Goal: Information Seeking & Learning: Learn about a topic

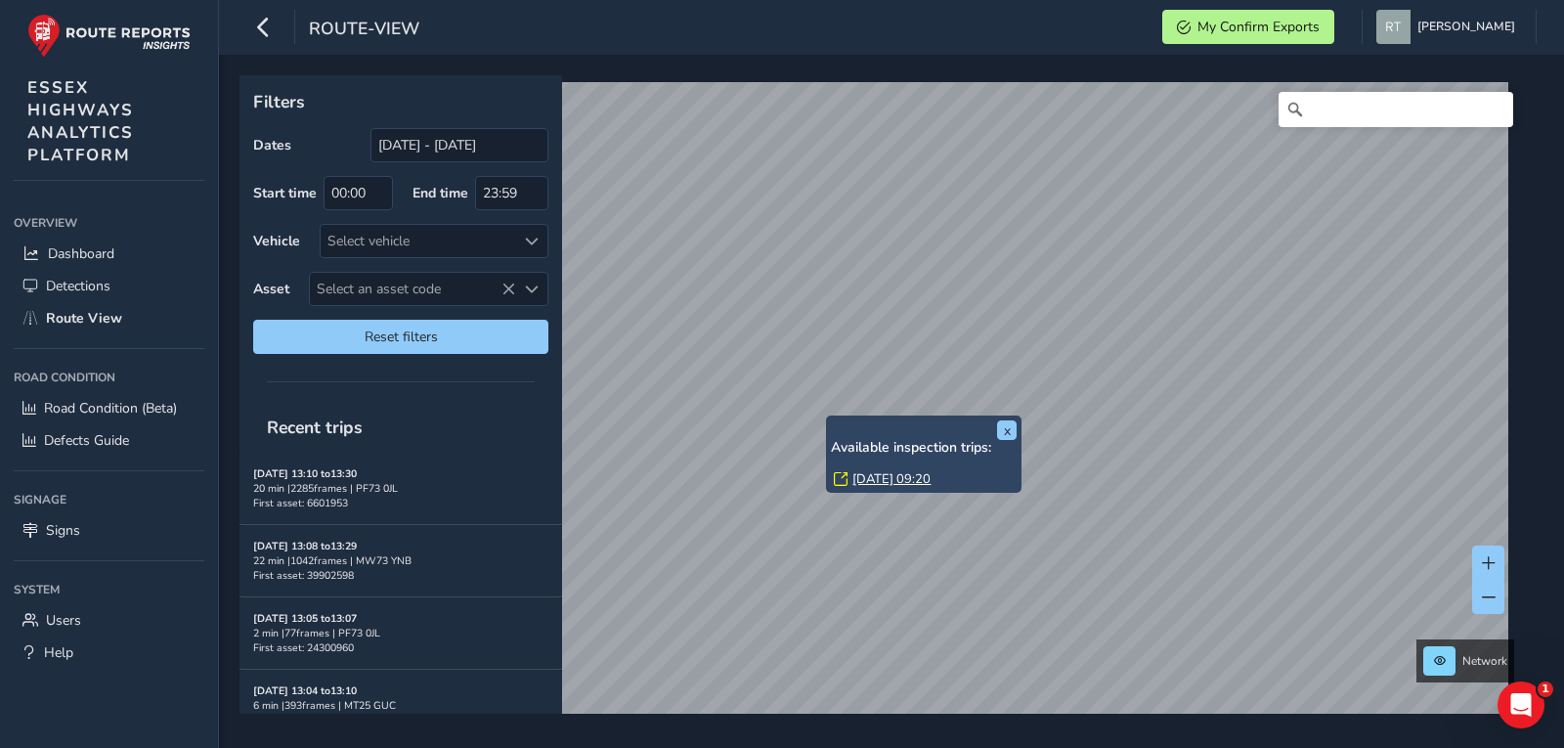
click at [877, 484] on link "[DATE] 09:20" at bounding box center [892, 479] width 78 height 18
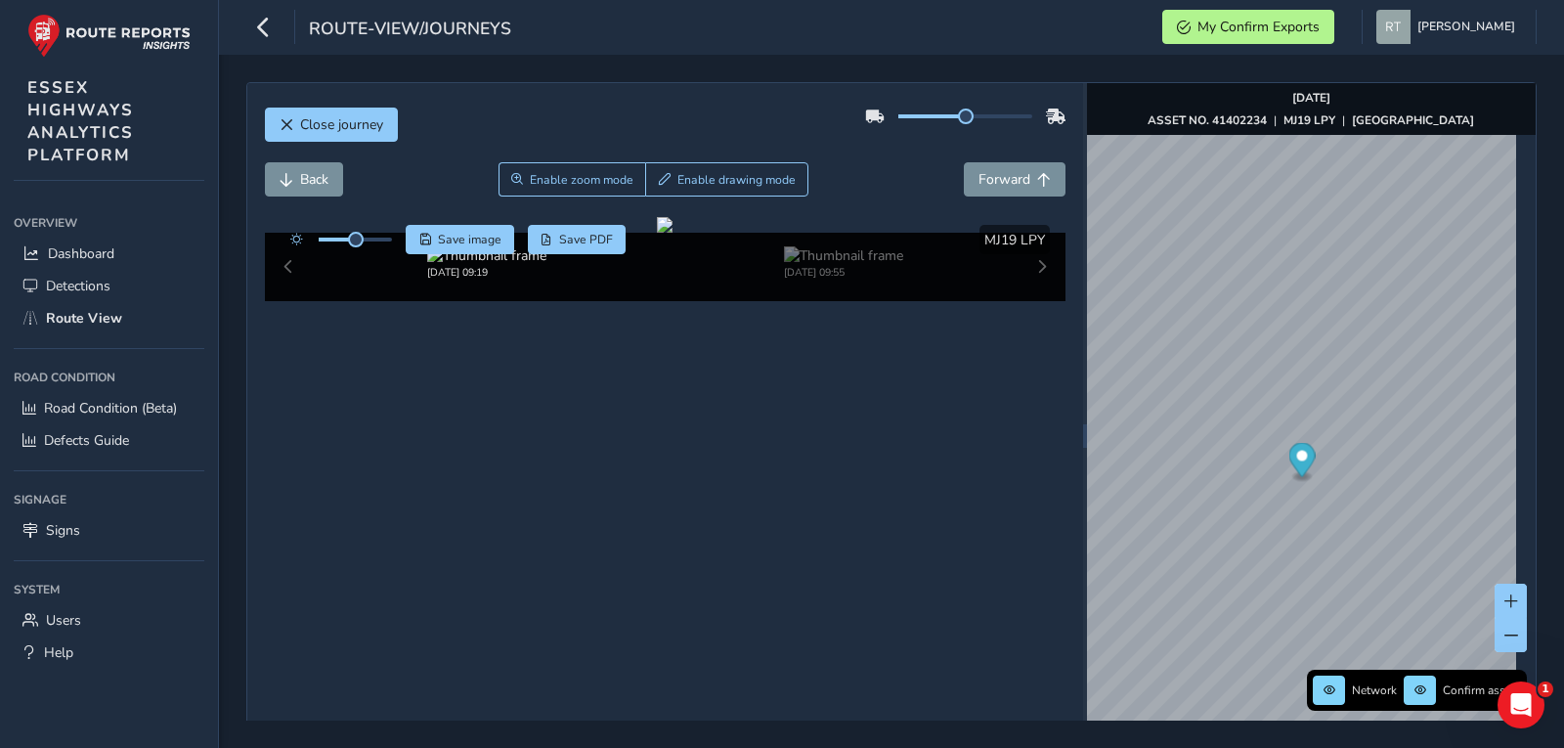
click at [1296, 459] on circle "Map marker" at bounding box center [1301, 456] width 11 height 11
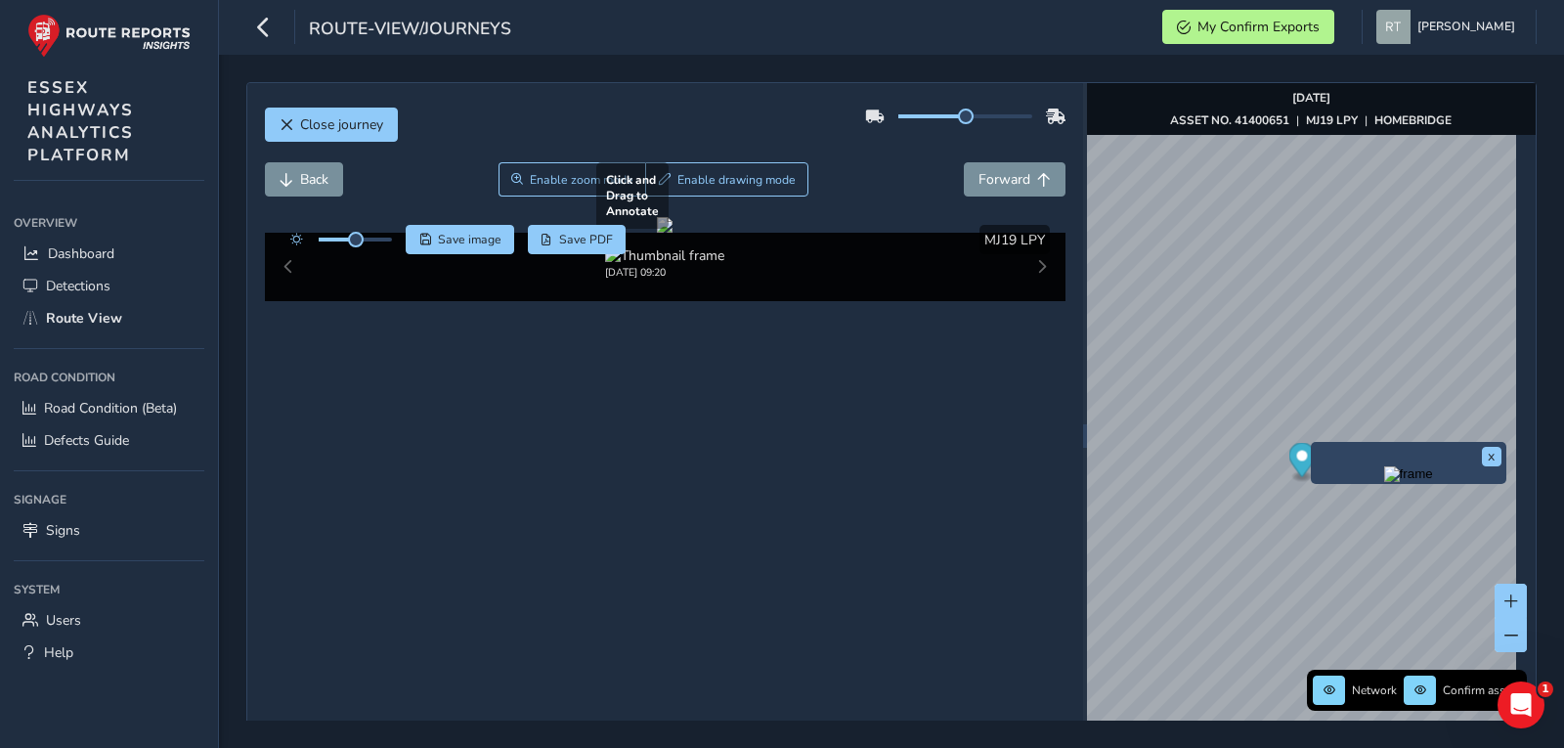
drag, startPoint x: 889, startPoint y: 478, endPoint x: 689, endPoint y: 421, distance: 207.4
click at [673, 233] on div at bounding box center [665, 225] width 16 height 16
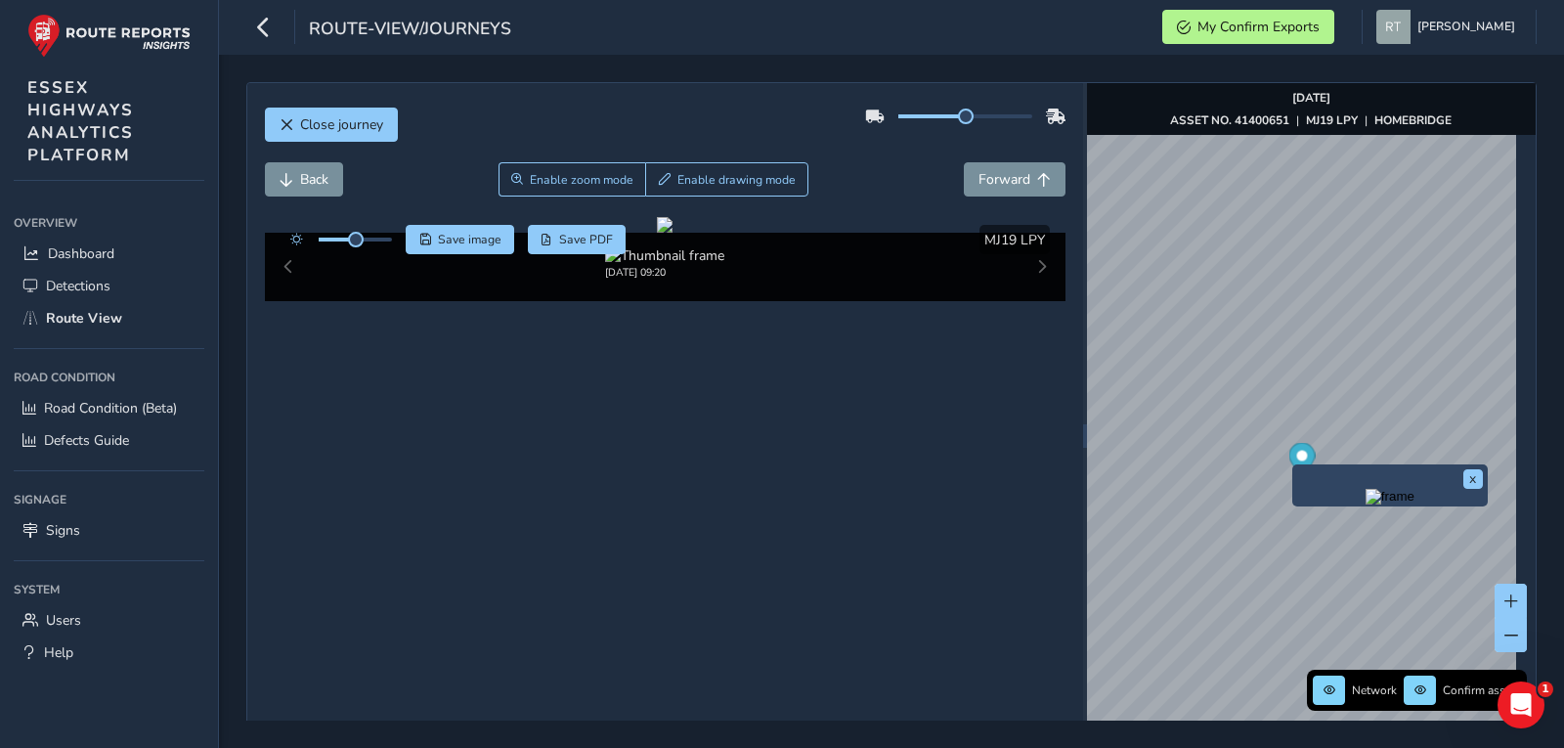
click at [1296, 456] on circle "Map marker" at bounding box center [1301, 456] width 11 height 11
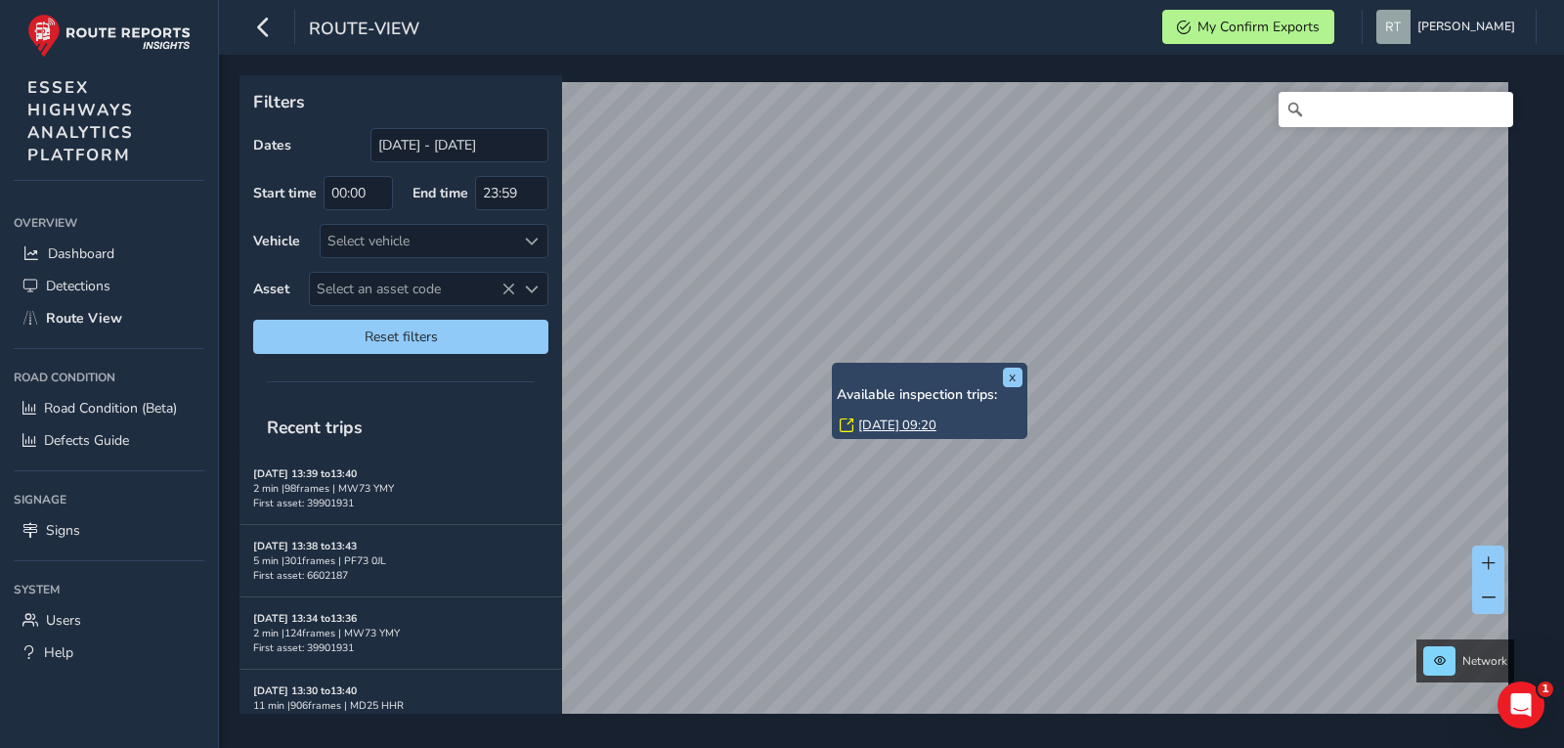
click at [861, 417] on link "[DATE] 09:20" at bounding box center [897, 426] width 78 height 18
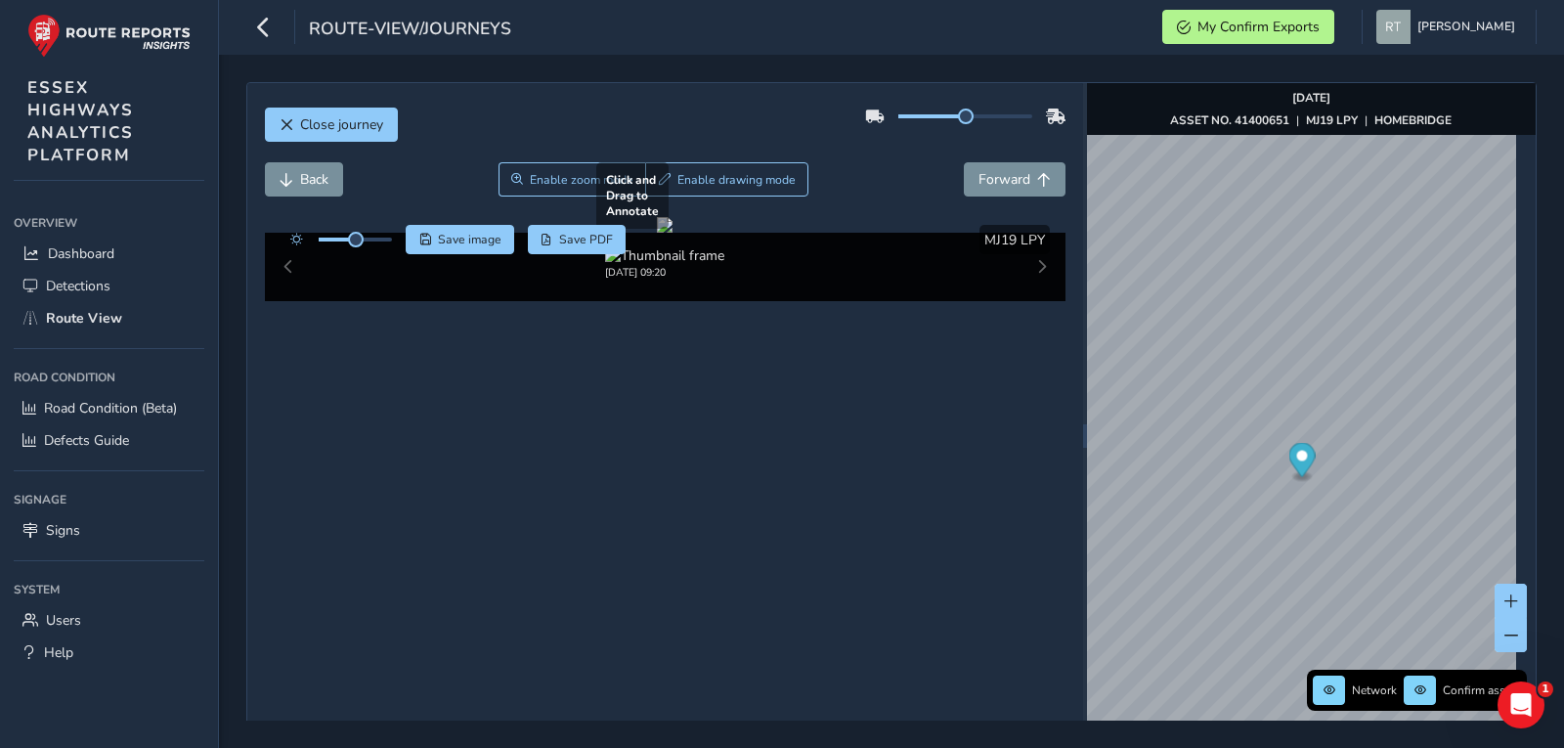
click at [657, 233] on div at bounding box center [665, 225] width 16 height 16
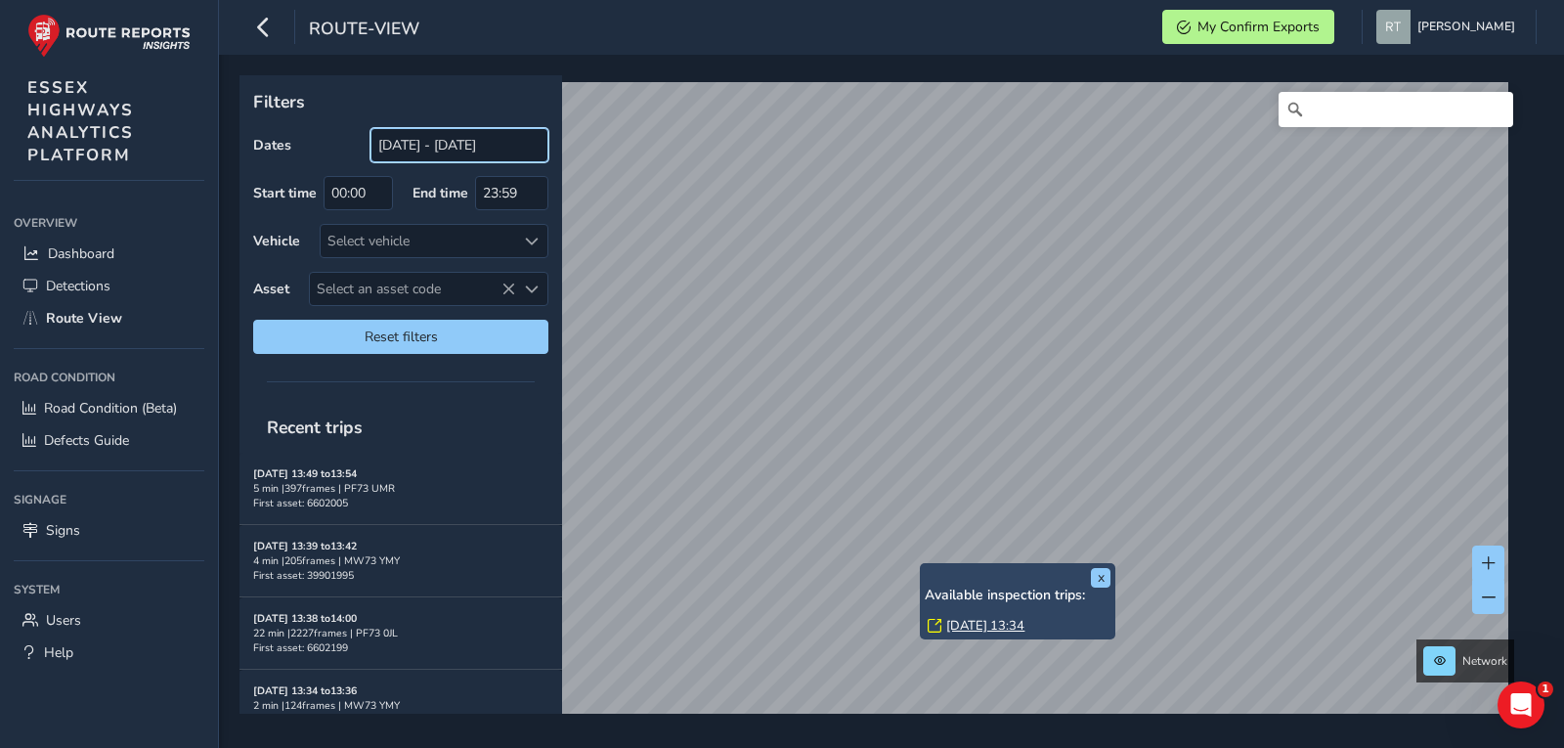
click at [429, 137] on input "[DATE] - [DATE]" at bounding box center [460, 145] width 178 height 34
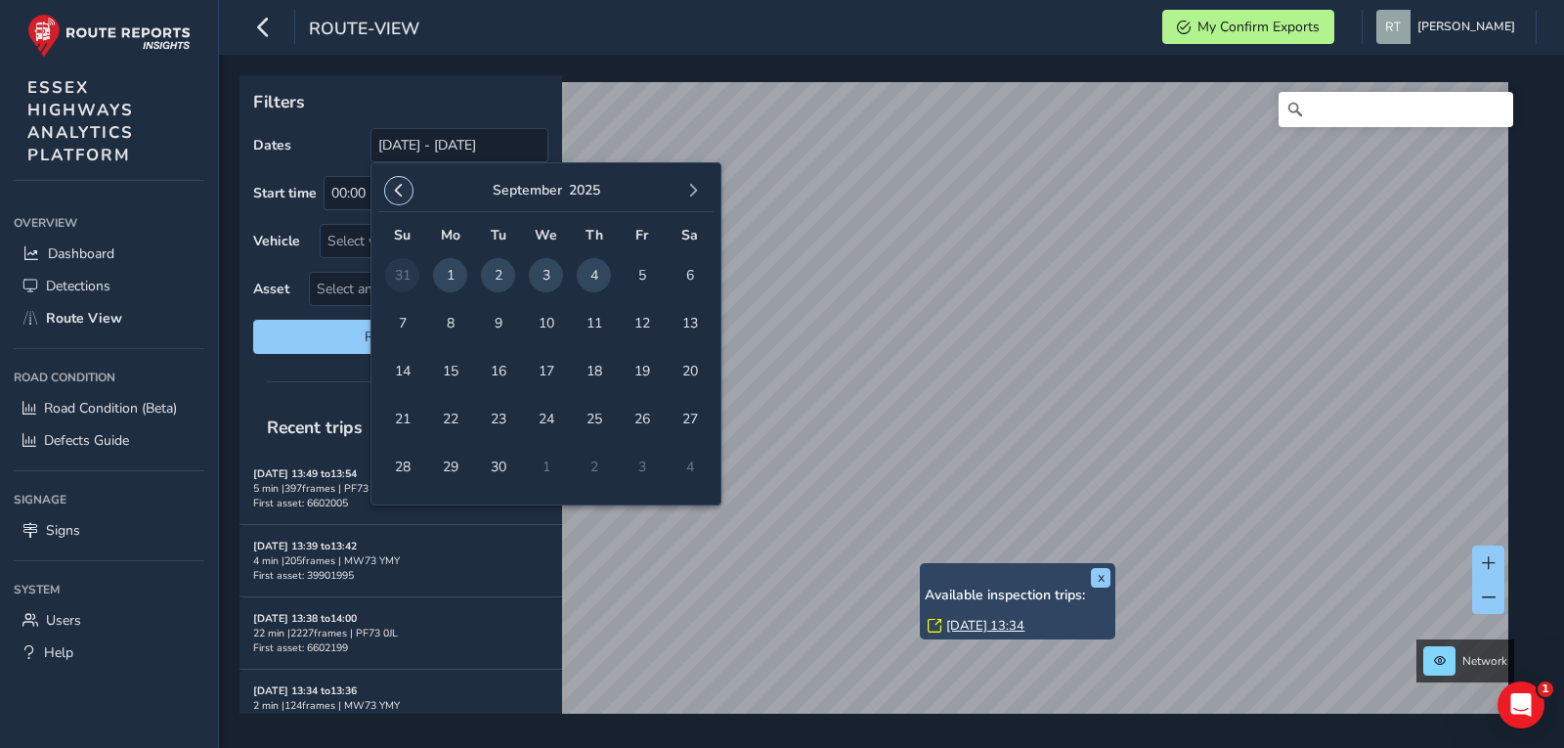
click at [401, 189] on span "button" at bounding box center [399, 191] width 14 height 14
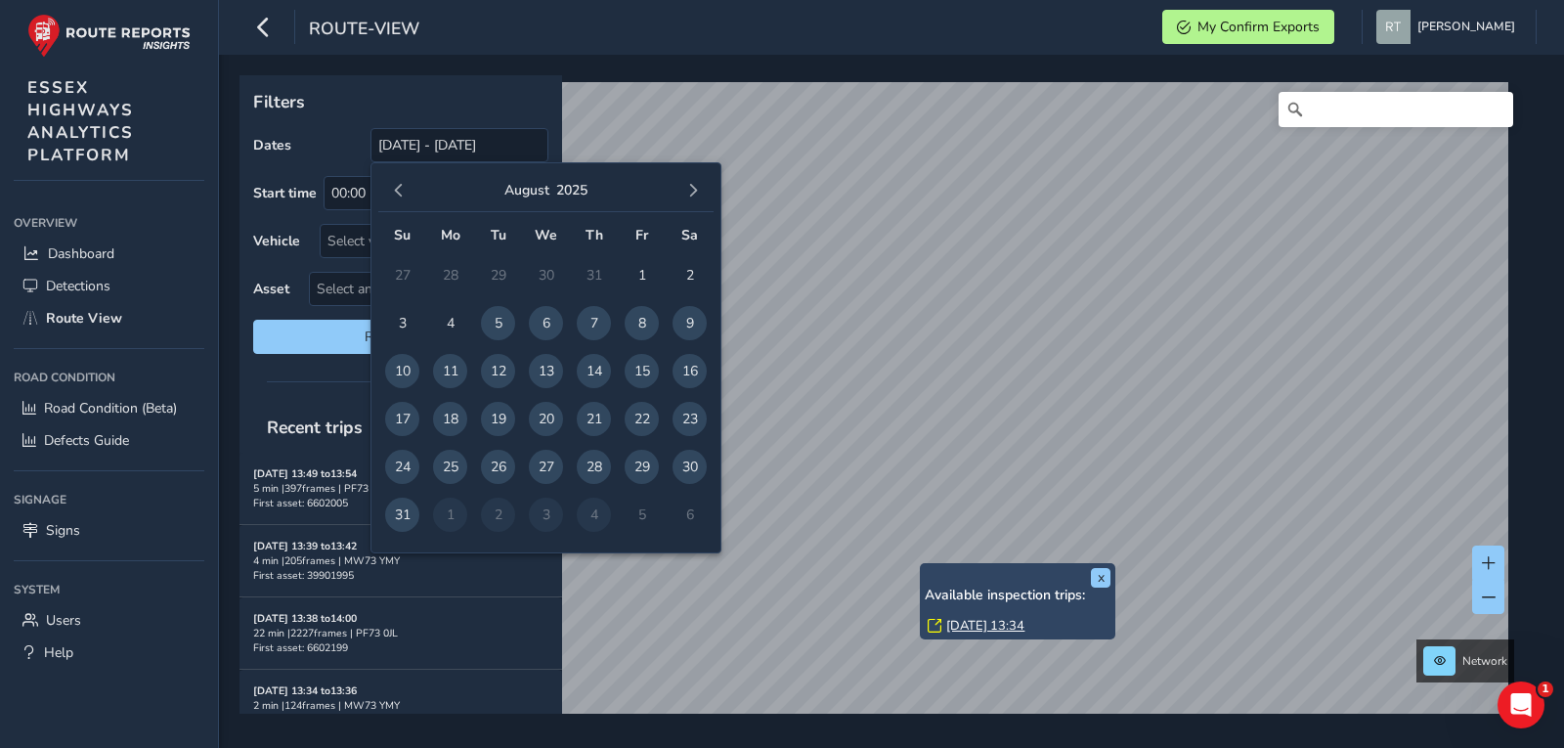
click at [401, 189] on span "button" at bounding box center [399, 191] width 14 height 14
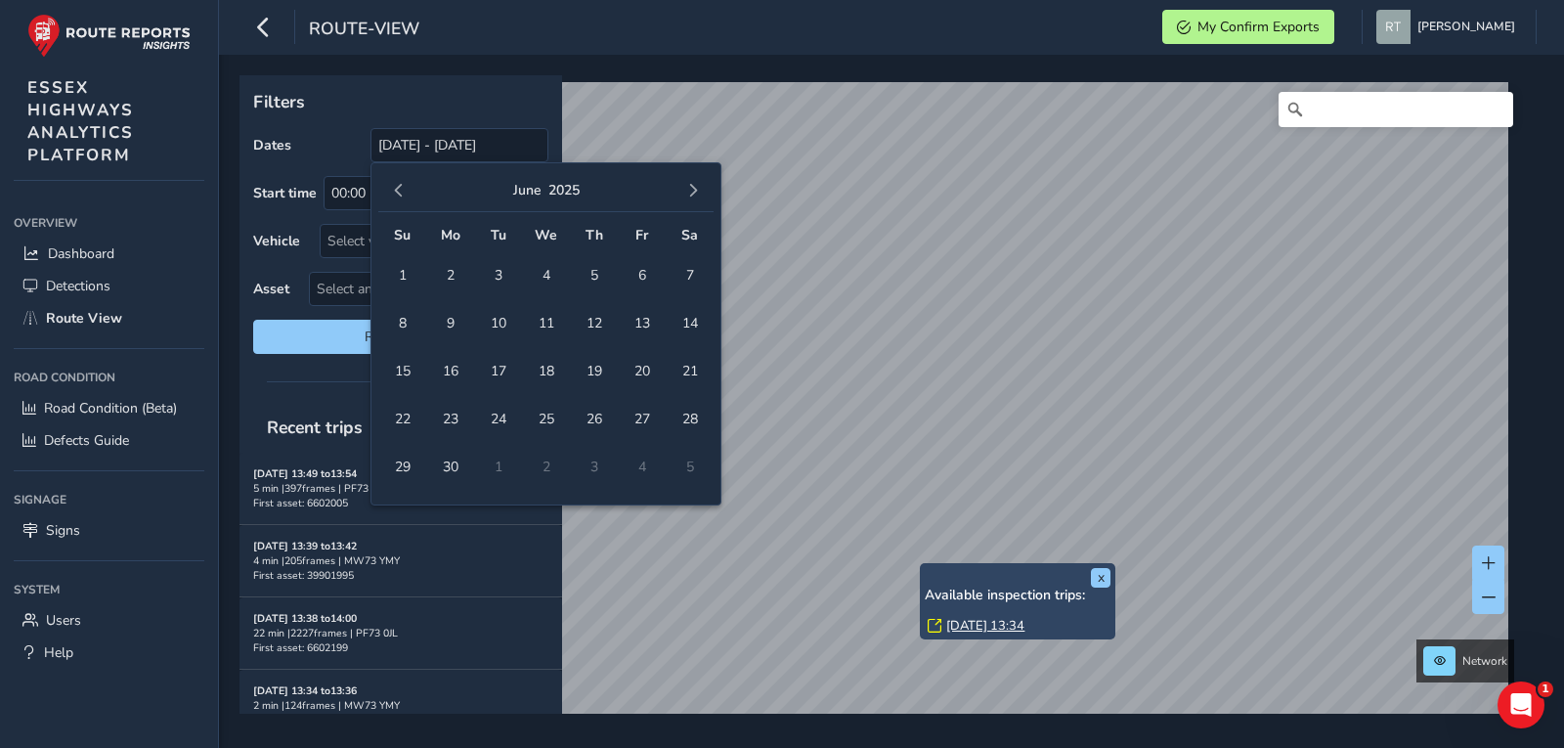
click at [401, 189] on span "button" at bounding box center [399, 191] width 14 height 14
click at [540, 275] on span "1" at bounding box center [546, 275] width 34 height 34
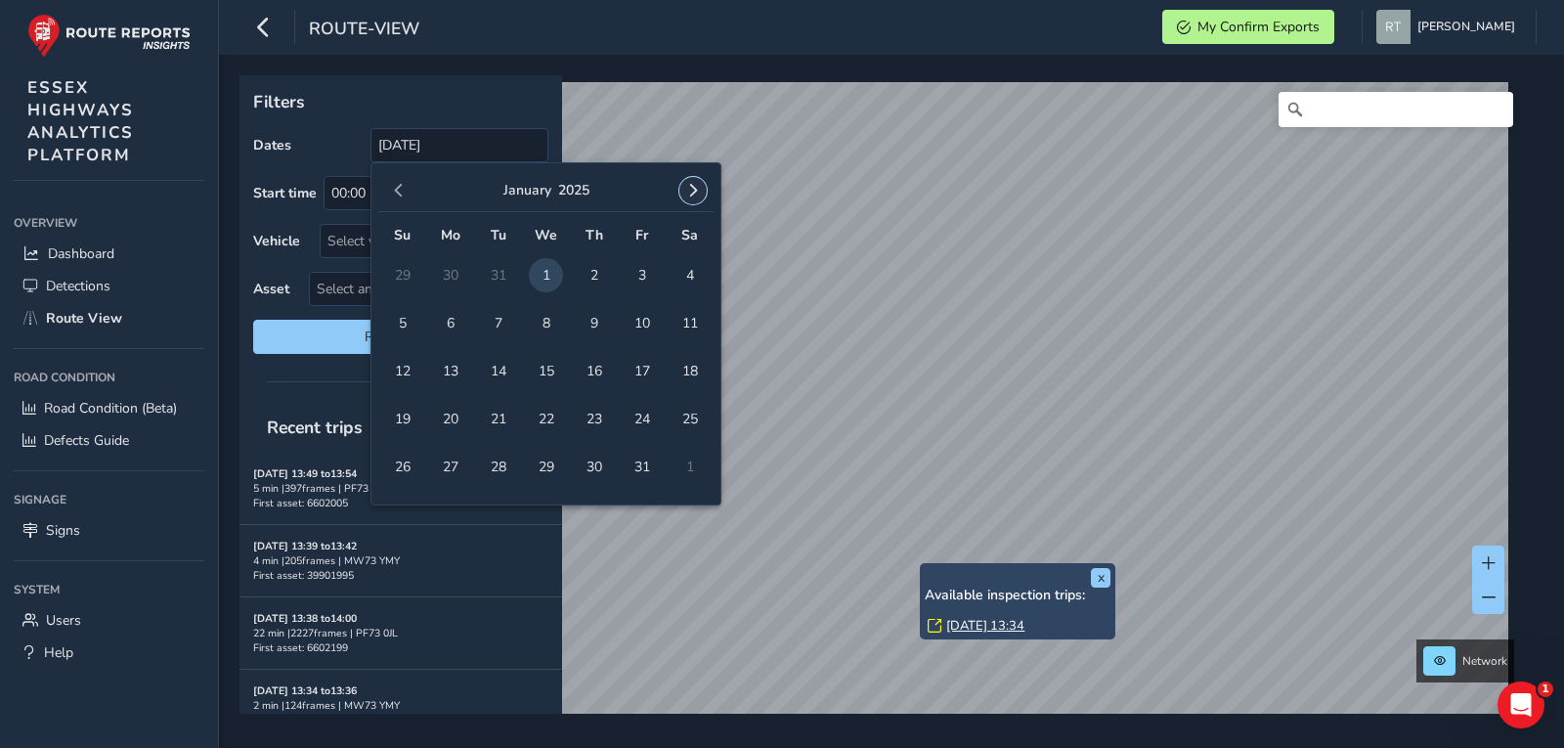
click at [692, 191] on span "button" at bounding box center [693, 191] width 14 height 14
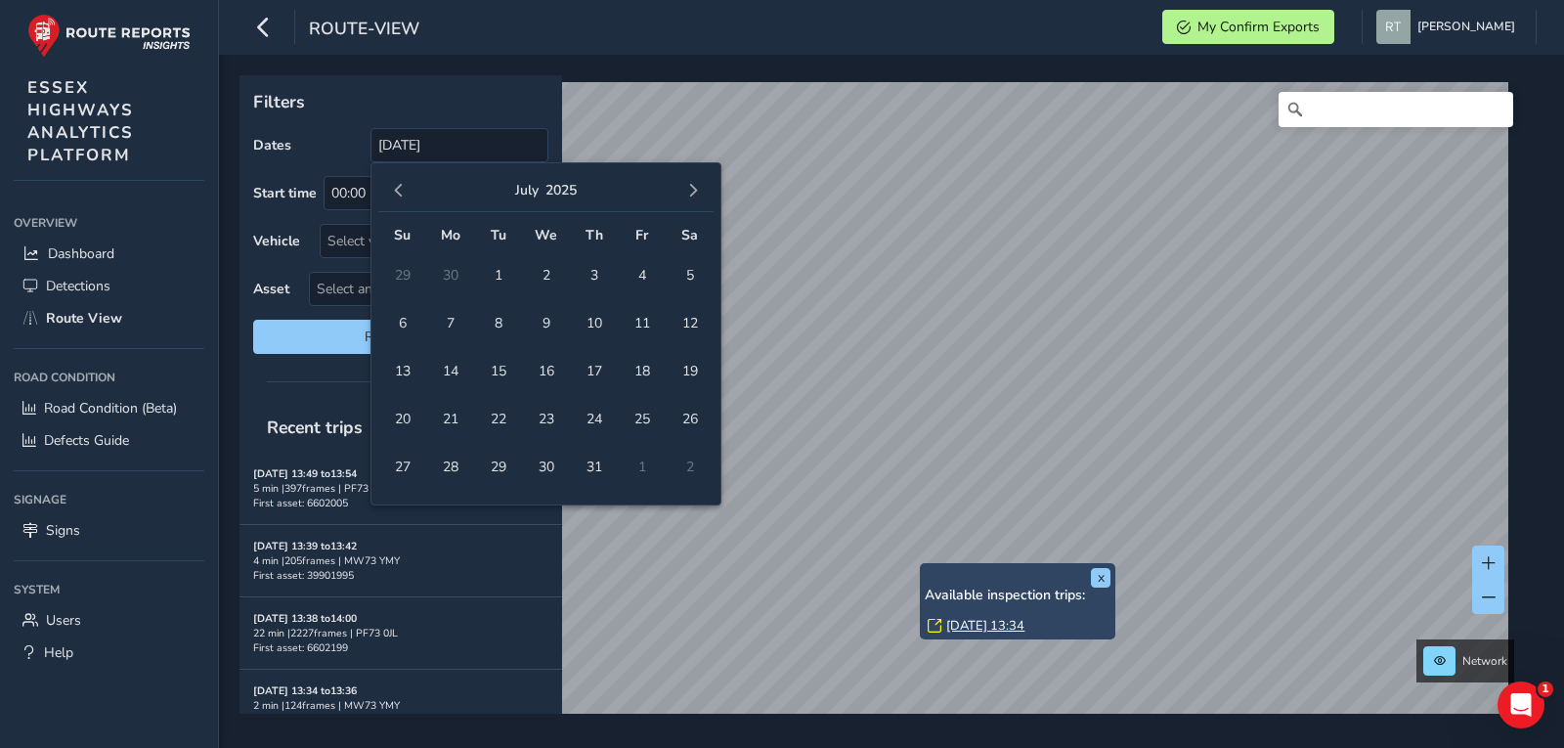
click at [692, 191] on span "button" at bounding box center [693, 191] width 14 height 14
click at [687, 330] on span "13" at bounding box center [690, 323] width 34 height 34
type input "[DATE] - [DATE]"
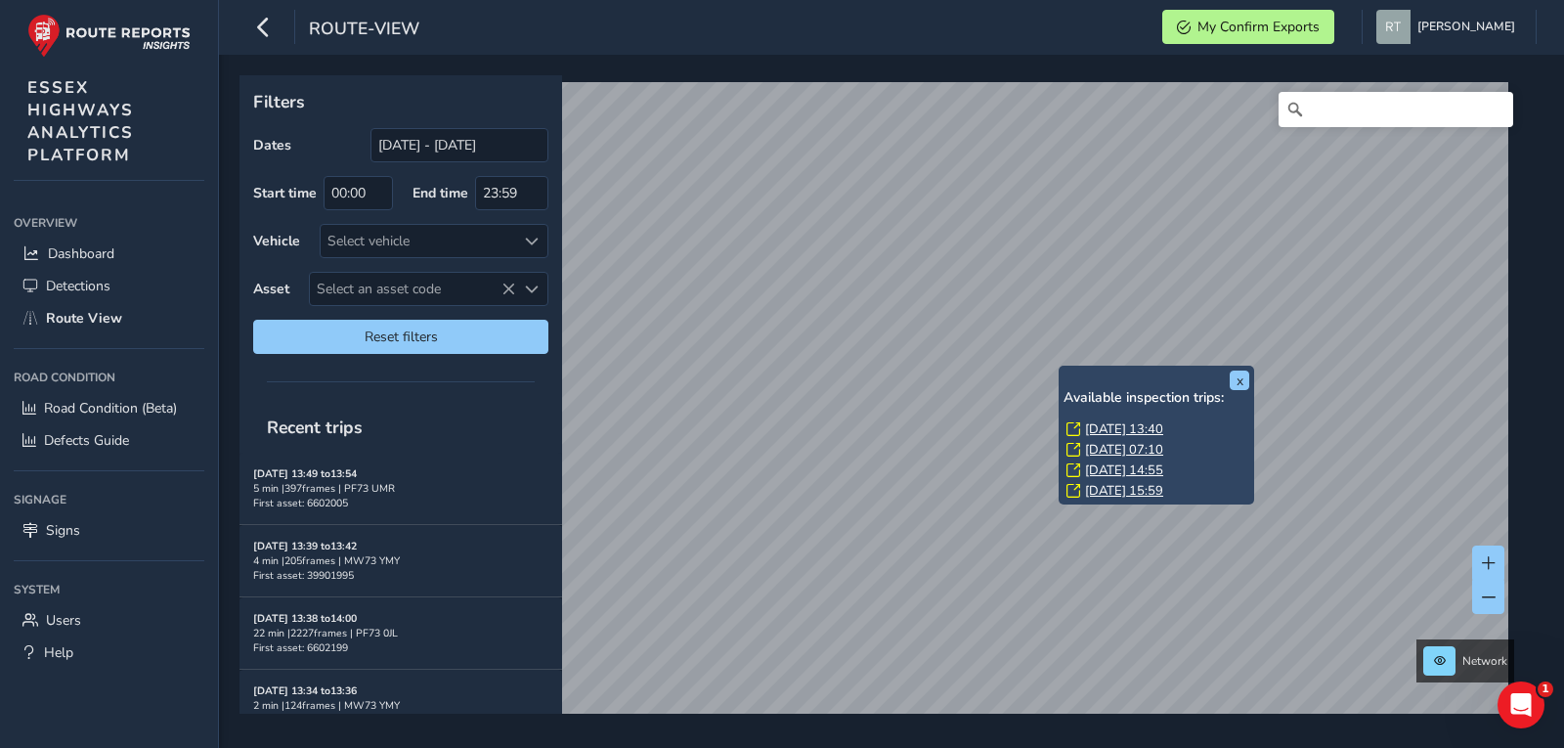
click at [1112, 432] on link "Thu, 3 Jul, 13:40" at bounding box center [1124, 429] width 78 height 18
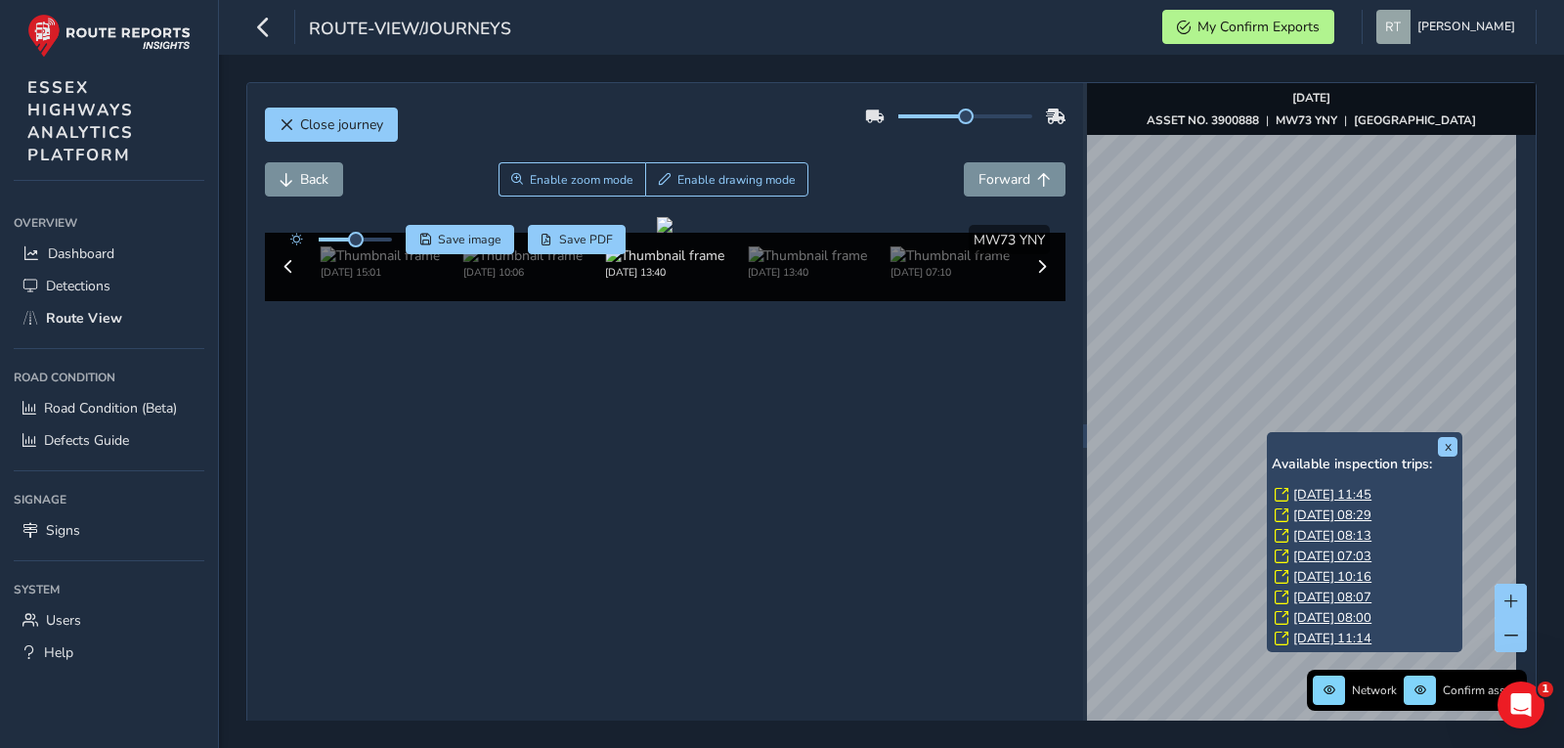
click at [1268, 432] on div "x Available inspection trips: Thu, 31 Jul, 11:45 Wed, 25 Jun, 08:29 Wed, 25 Jun…" at bounding box center [1365, 542] width 196 height 221
click at [1294, 490] on link "Thu, 31 Jul, 11:45" at bounding box center [1333, 495] width 78 height 18
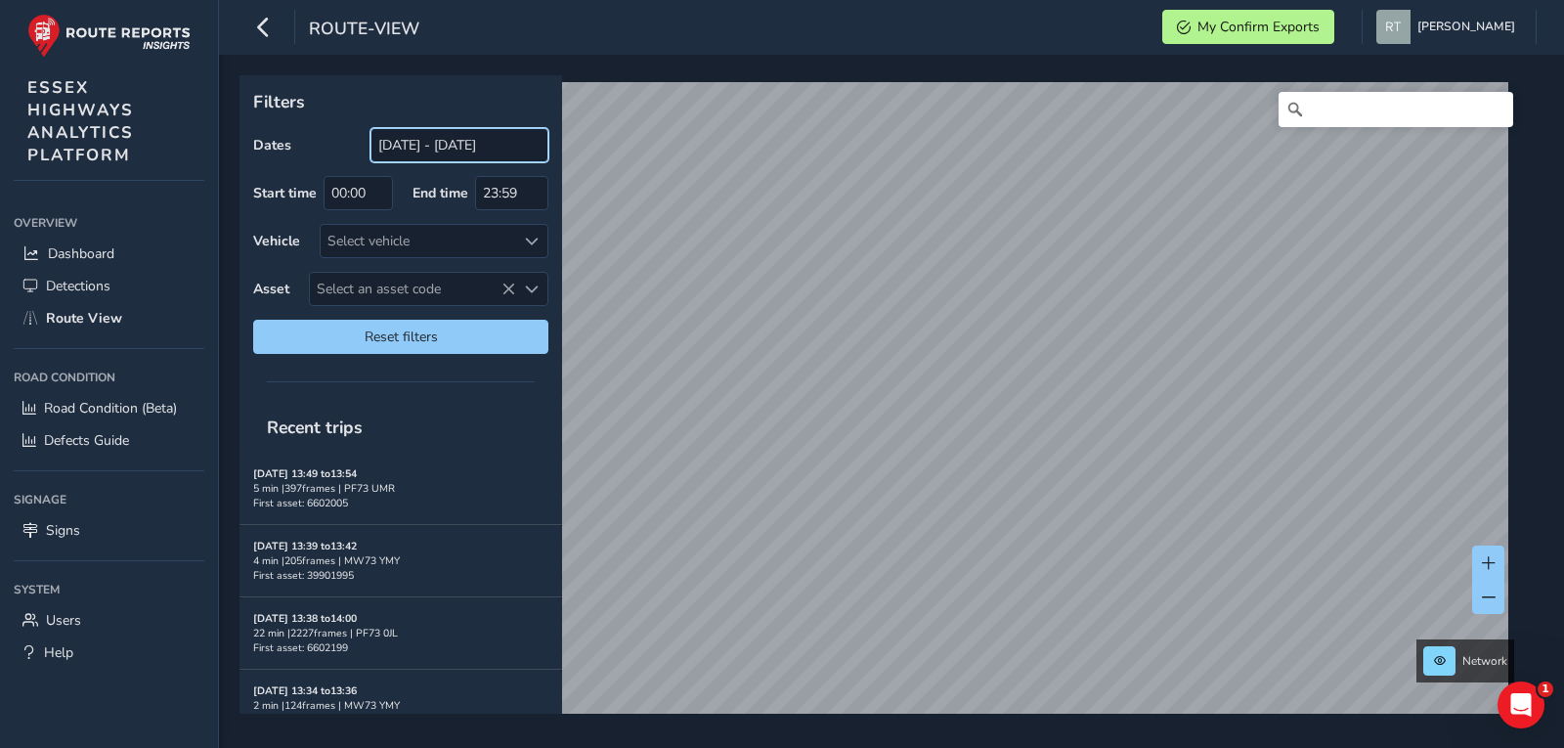
click at [445, 155] on input "[DATE] - [DATE]" at bounding box center [460, 145] width 178 height 34
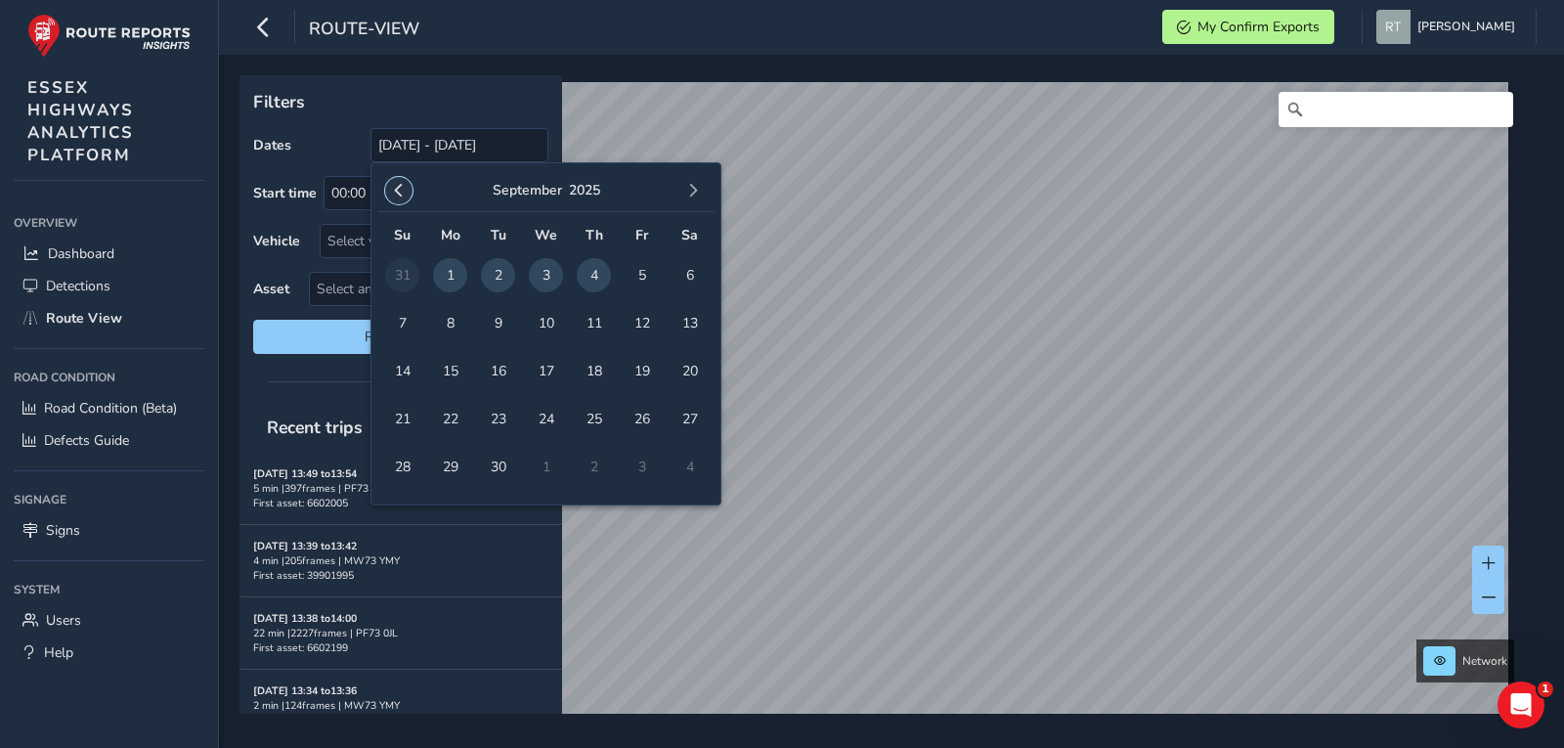
click at [396, 198] on button "button" at bounding box center [398, 190] width 27 height 27
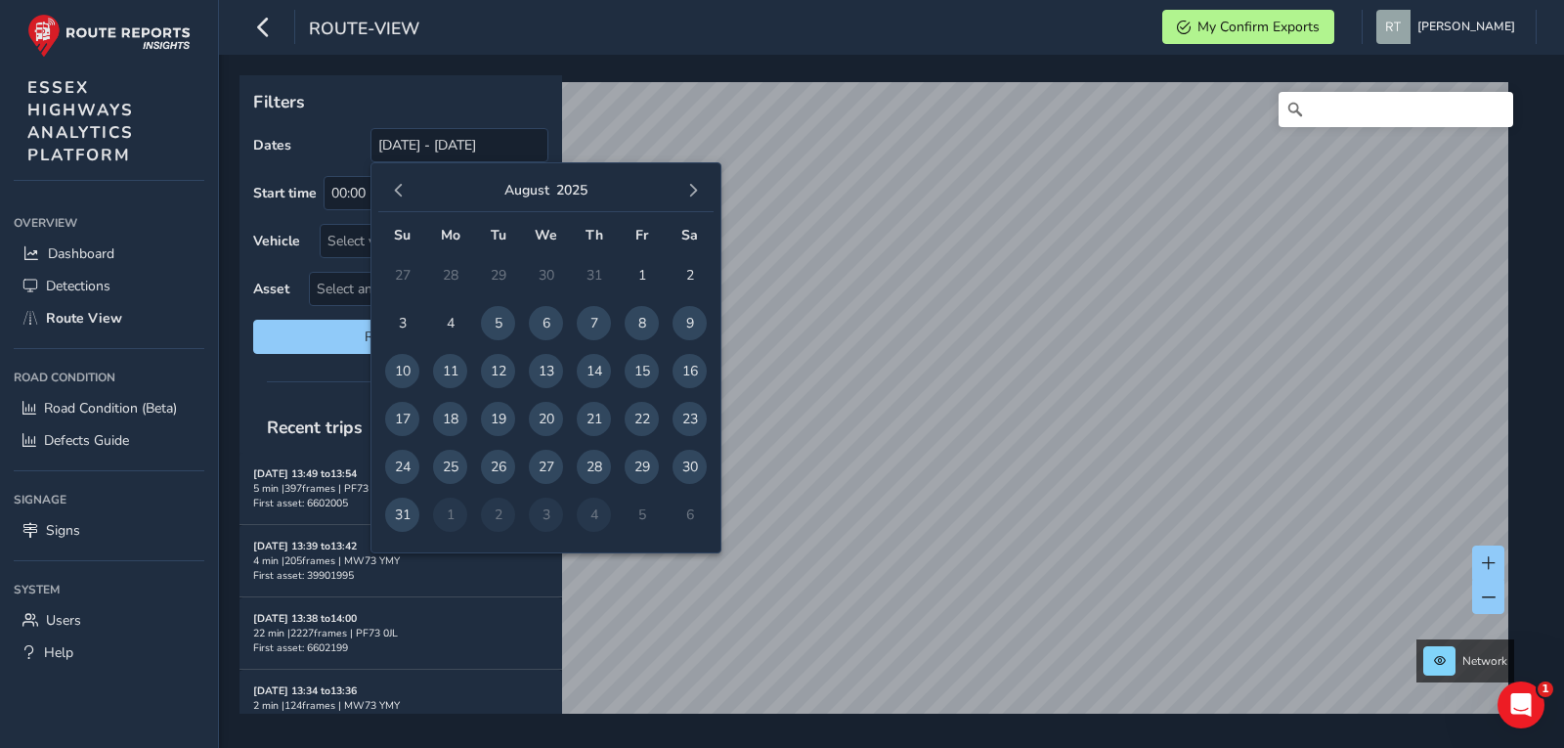
click at [396, 198] on button "button" at bounding box center [398, 190] width 27 height 27
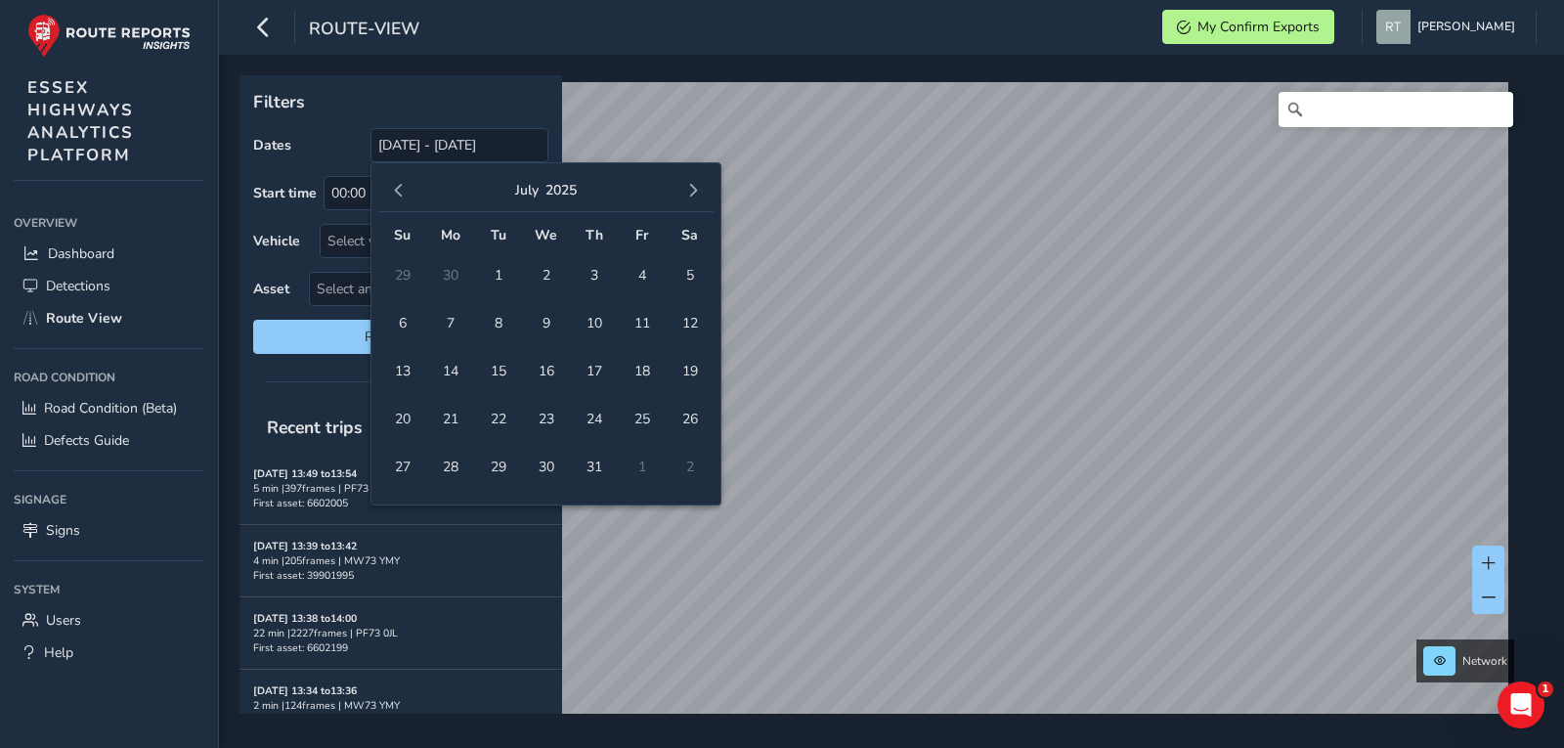
click at [396, 198] on button "button" at bounding box center [398, 190] width 27 height 27
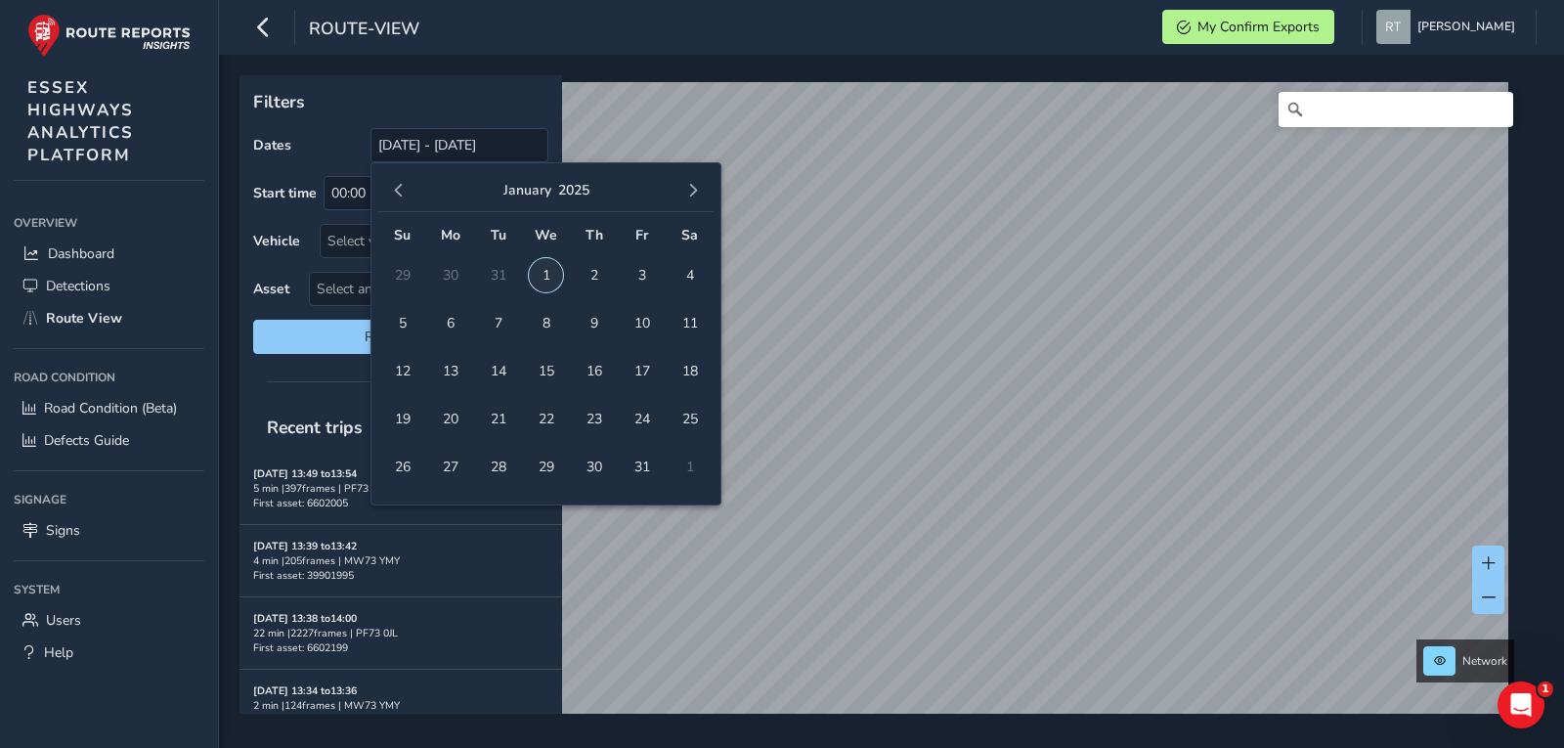
click at [540, 273] on span "1" at bounding box center [546, 275] width 34 height 34
click at [696, 192] on span "button" at bounding box center [693, 191] width 14 height 14
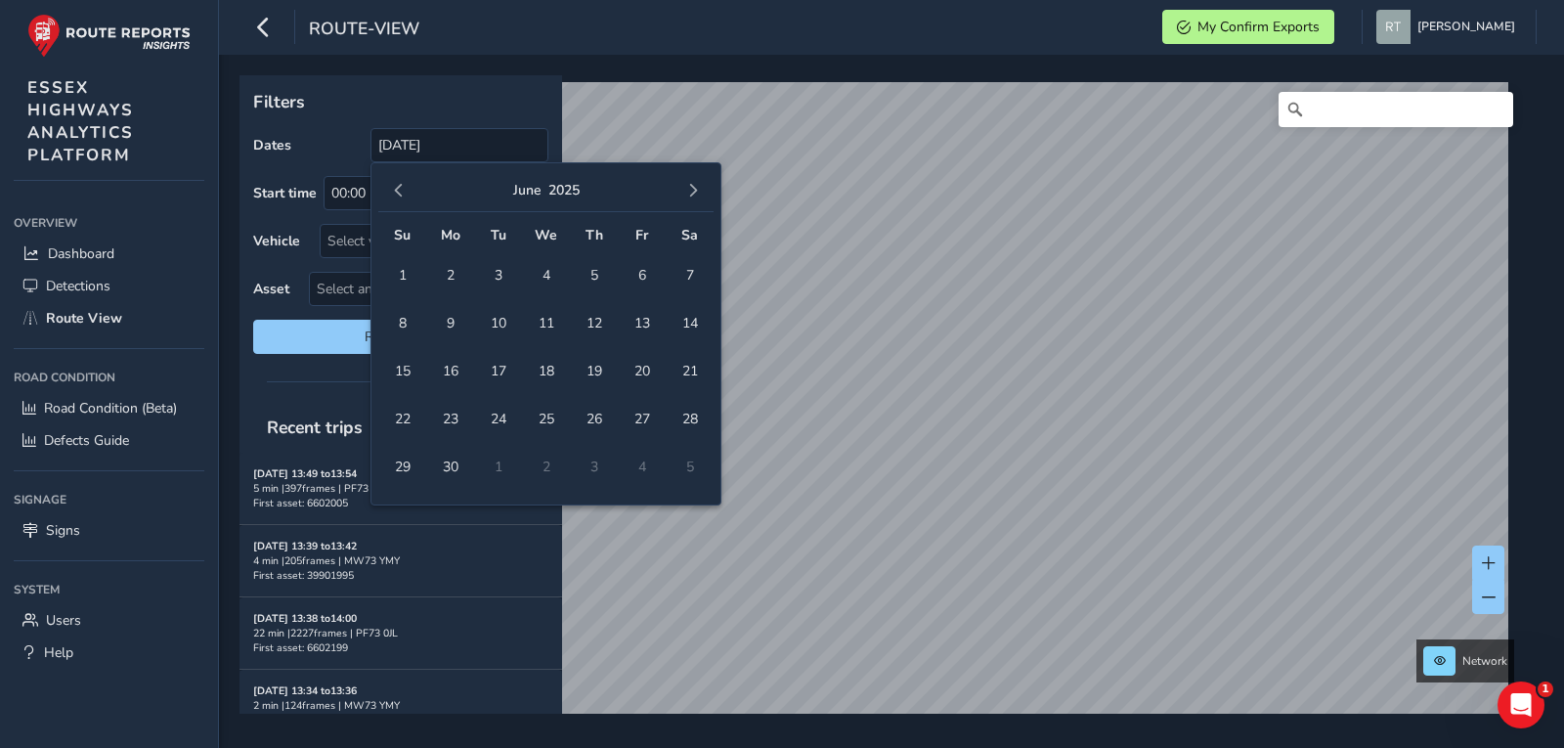
click at [696, 192] on span "button" at bounding box center [693, 191] width 14 height 14
click at [690, 193] on span "button" at bounding box center [693, 191] width 14 height 14
click at [690, 318] on span "13" at bounding box center [690, 323] width 34 height 34
type input "01/01/2025 - 13/09/2025"
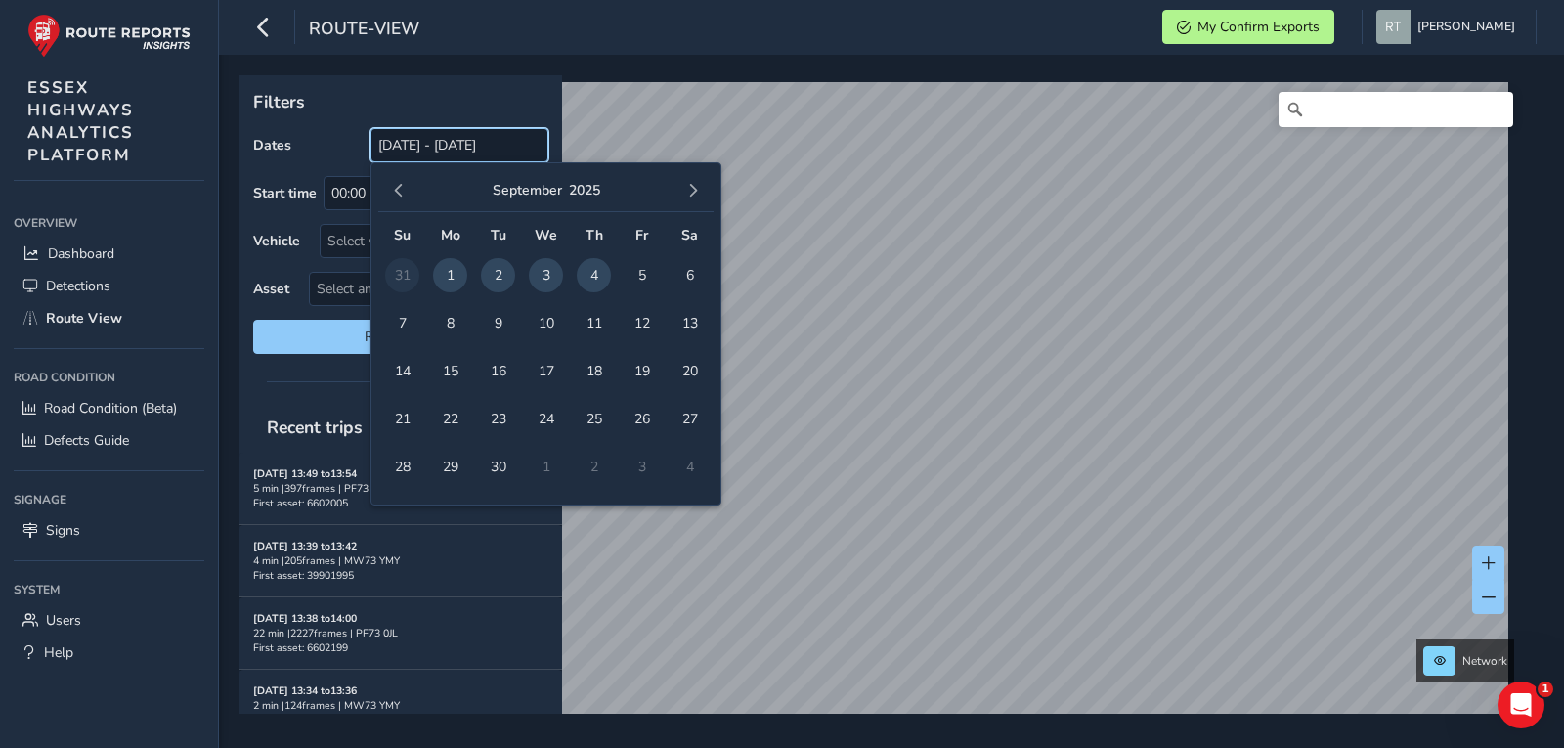
click at [445, 142] on input "[DATE] - [DATE]" at bounding box center [460, 145] width 178 height 34
click at [381, 185] on div "September 2025" at bounding box center [545, 191] width 335 height 42
click at [390, 190] on button "button" at bounding box center [398, 190] width 27 height 27
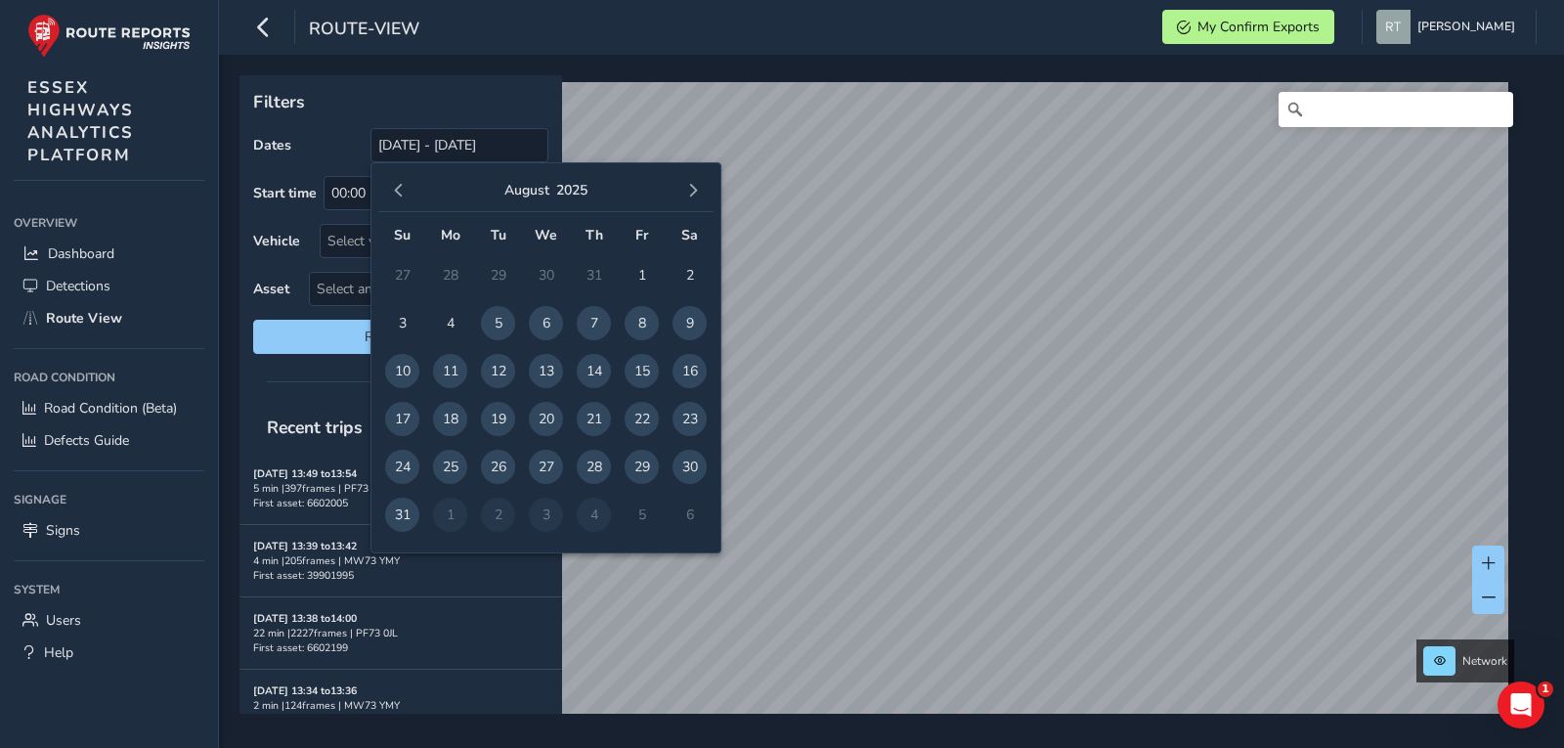
click at [390, 190] on button "button" at bounding box center [398, 190] width 27 height 27
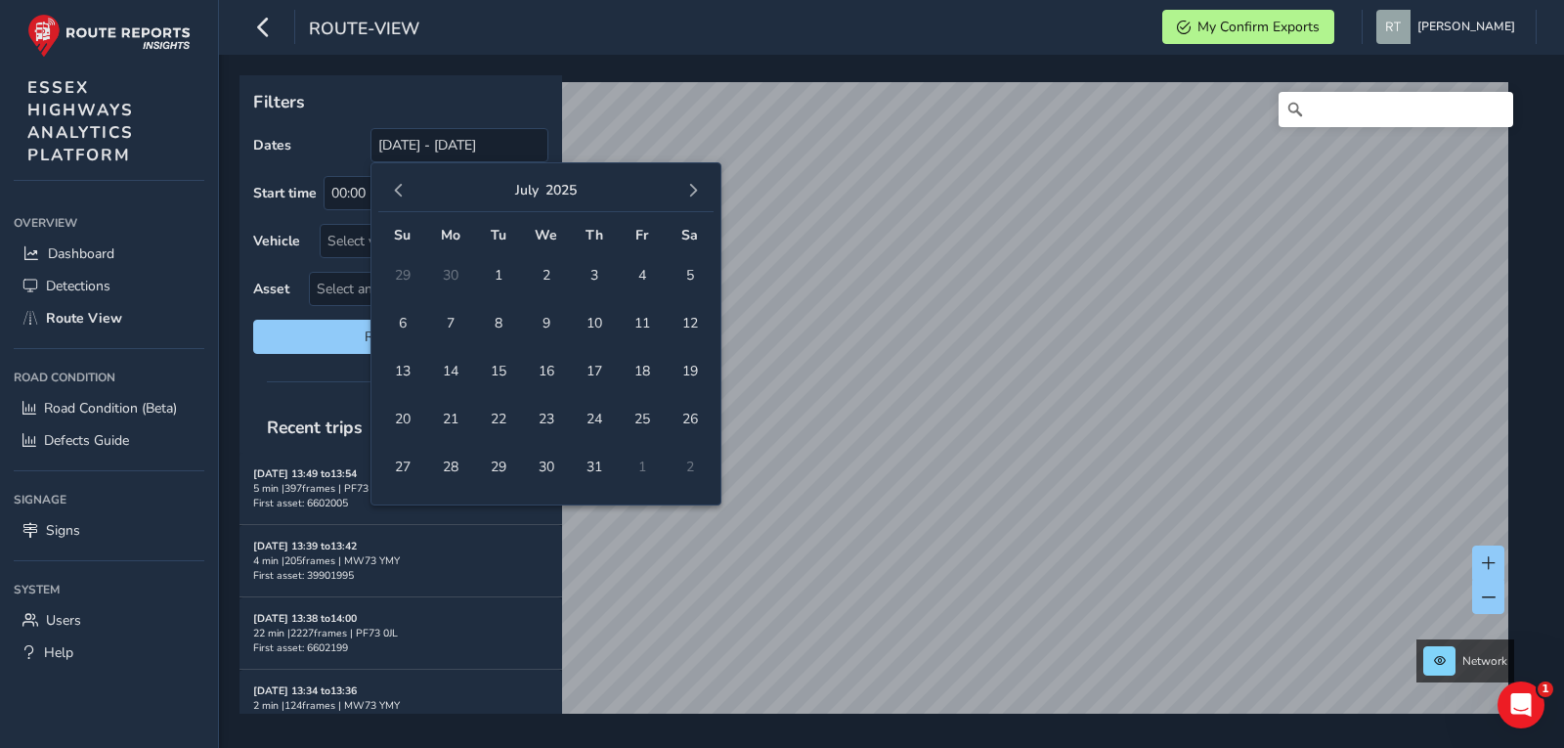
click at [390, 190] on button "button" at bounding box center [398, 190] width 27 height 27
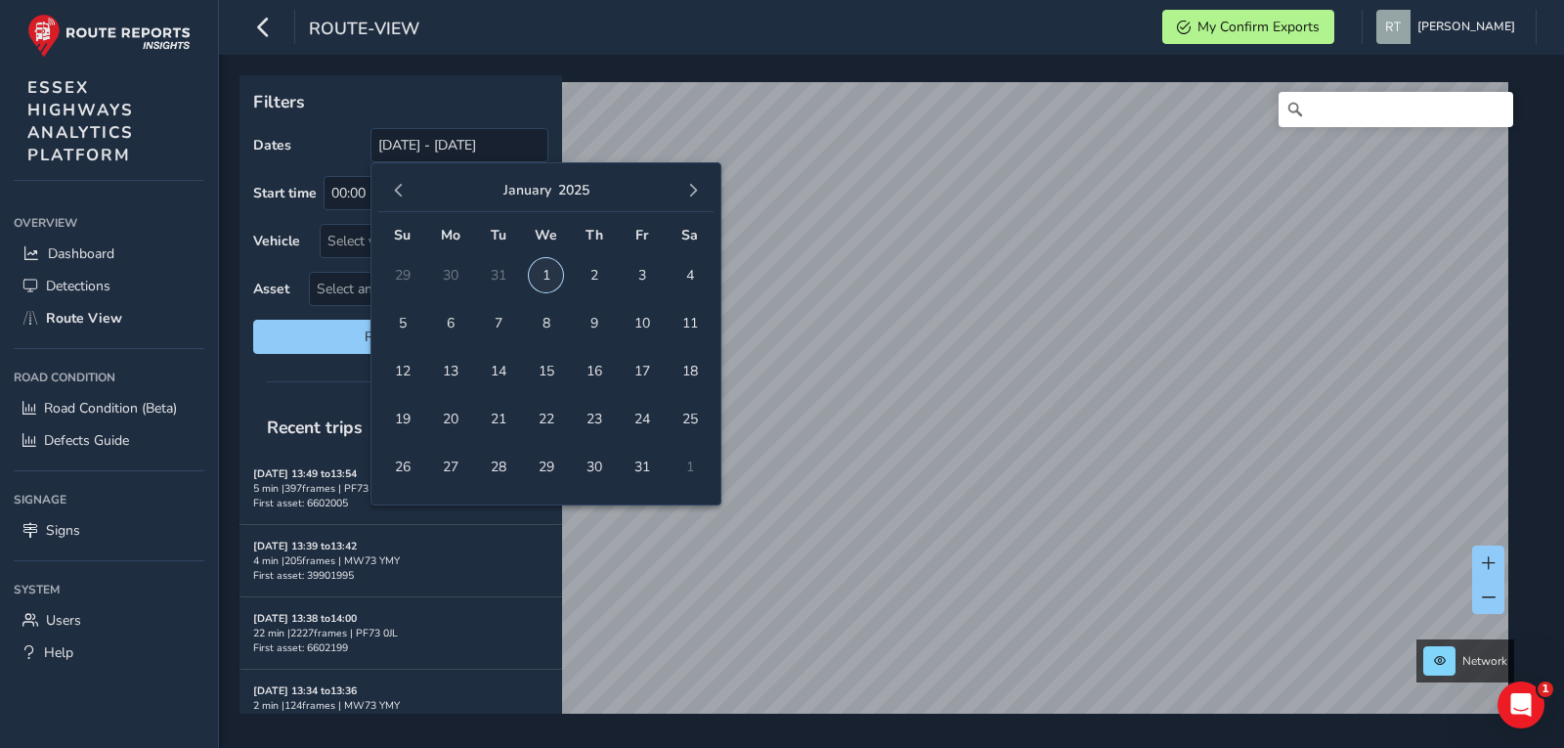
click at [554, 284] on span "1" at bounding box center [546, 275] width 34 height 34
click at [700, 189] on button "button" at bounding box center [693, 190] width 27 height 27
click at [702, 189] on button "button" at bounding box center [693, 190] width 27 height 27
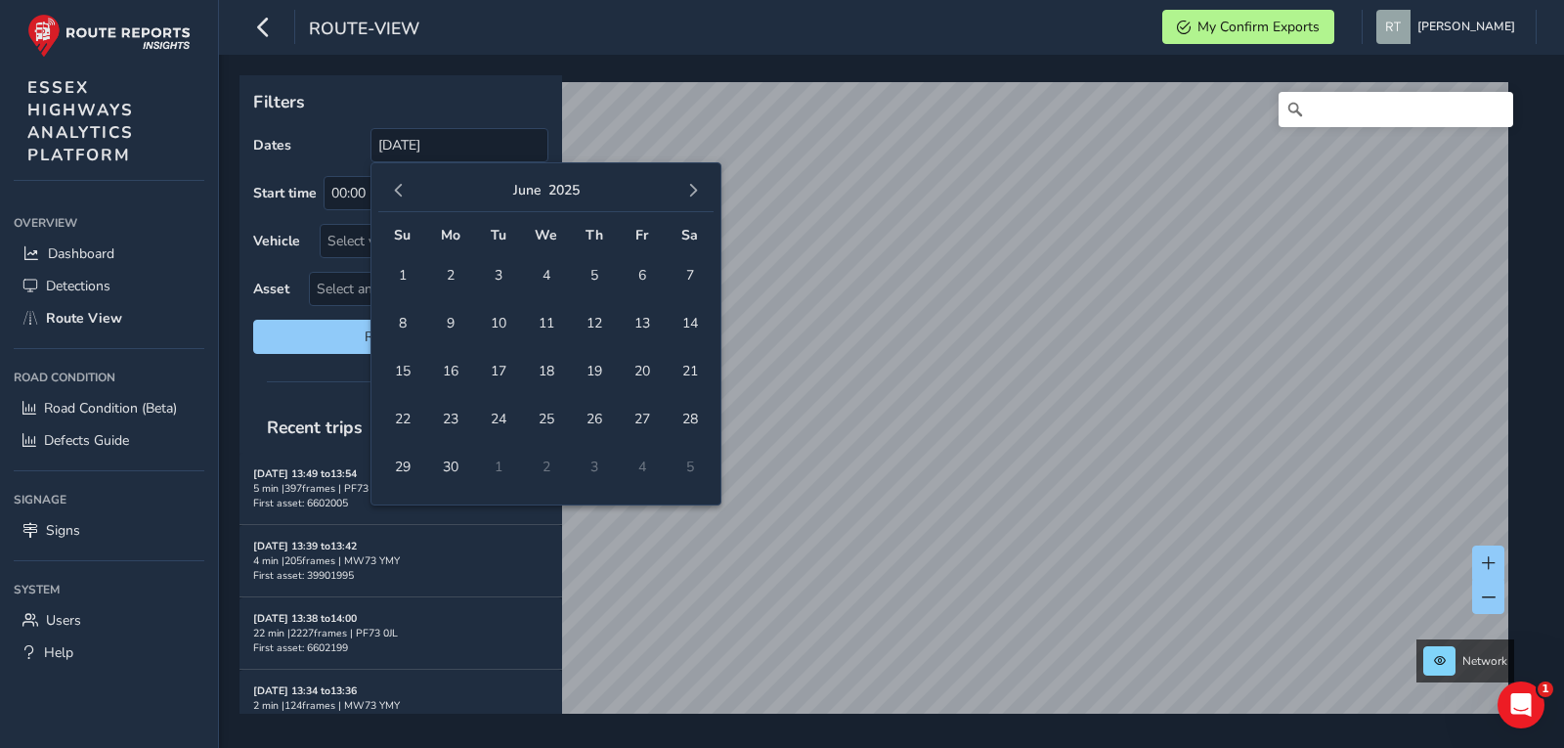
click at [702, 189] on button "button" at bounding box center [693, 190] width 27 height 27
click at [704, 325] on span "13" at bounding box center [690, 323] width 34 height 34
type input "[DATE] - [DATE]"
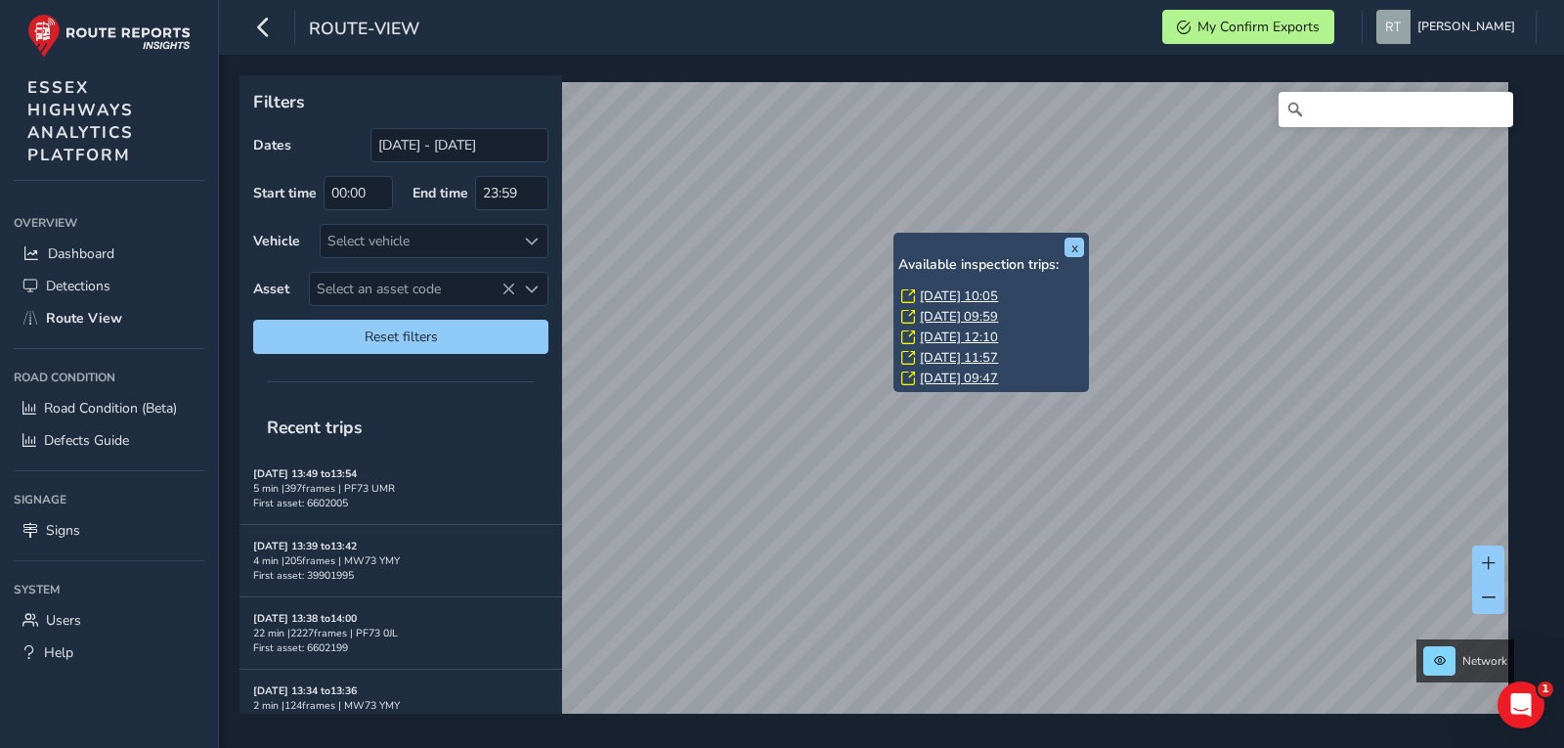
click at [941, 300] on link "Fri, 30 May, 10:05" at bounding box center [959, 296] width 78 height 18
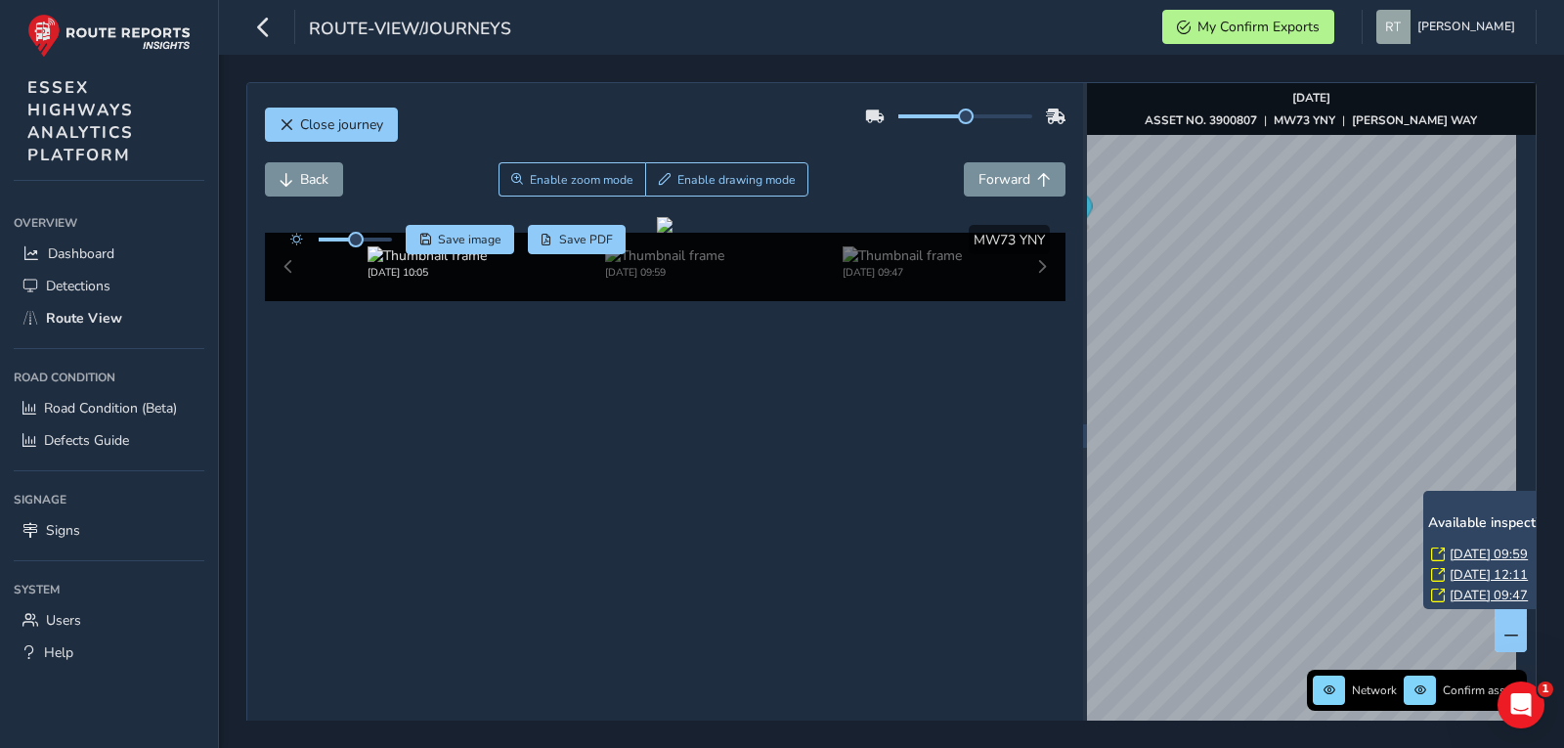
click at [1457, 553] on link "Fri, 30 May, 09:59" at bounding box center [1489, 555] width 78 height 18
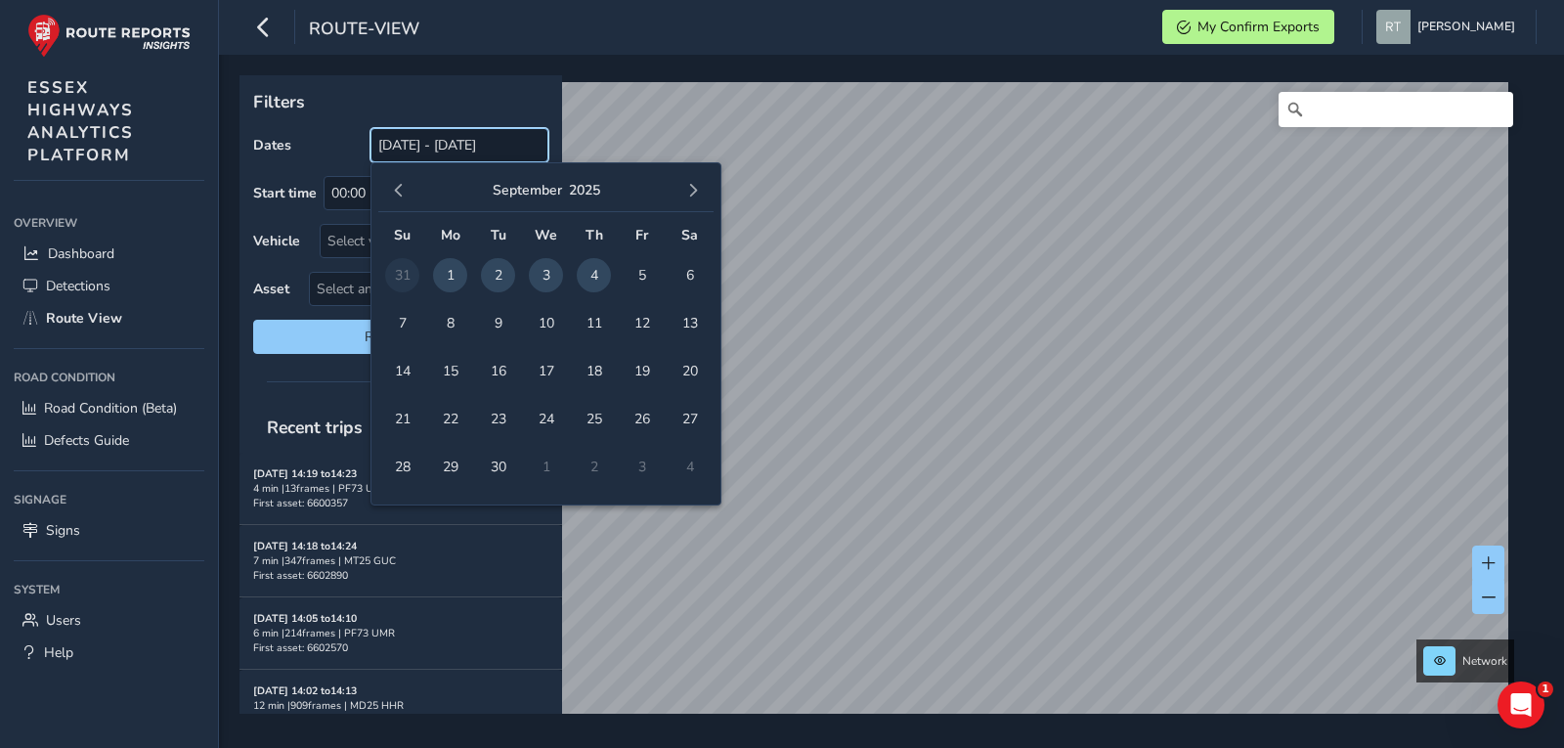
click at [439, 147] on input "[DATE] - [DATE]" at bounding box center [460, 145] width 178 height 34
click at [396, 189] on span "button" at bounding box center [399, 191] width 14 height 14
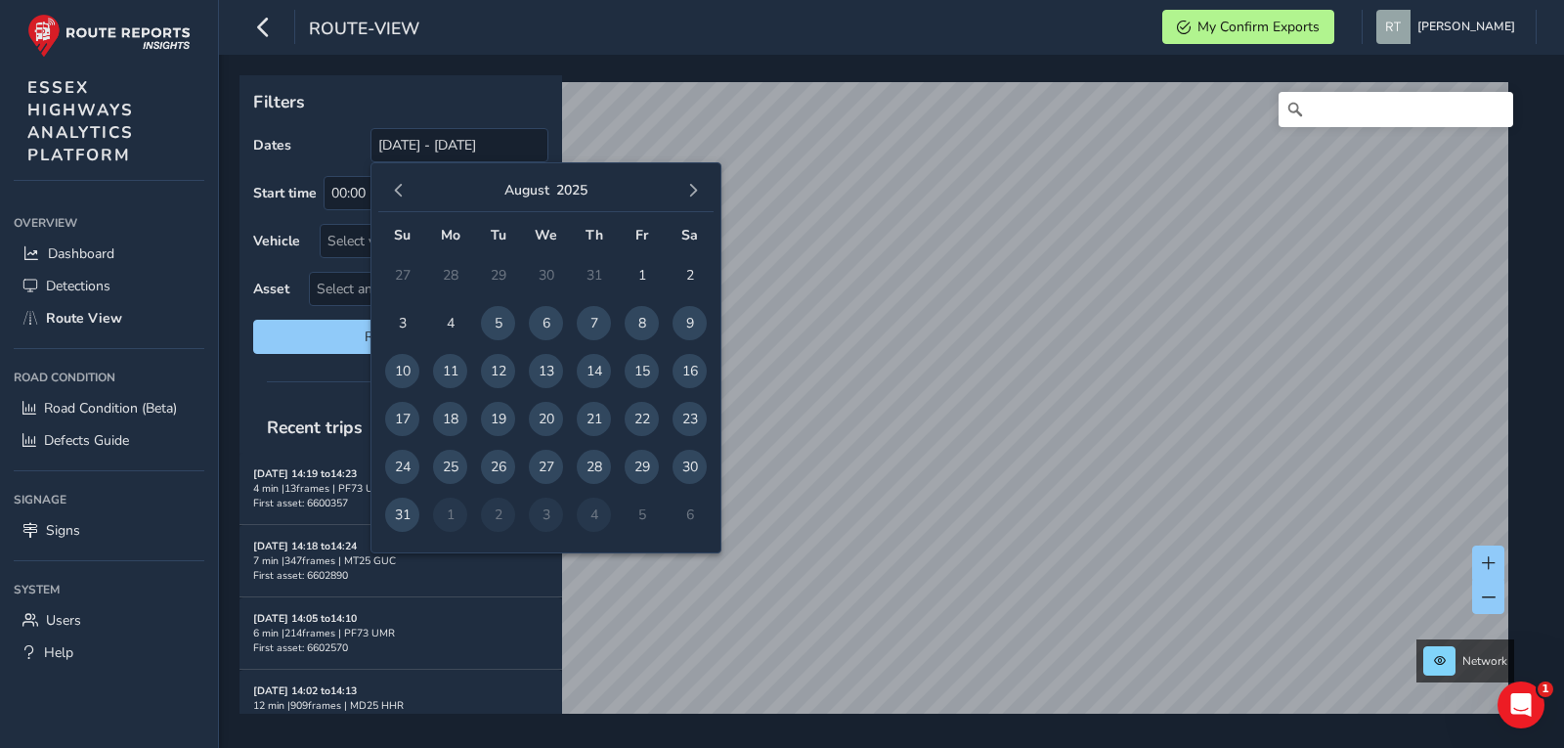
click at [396, 189] on span "button" at bounding box center [399, 191] width 14 height 14
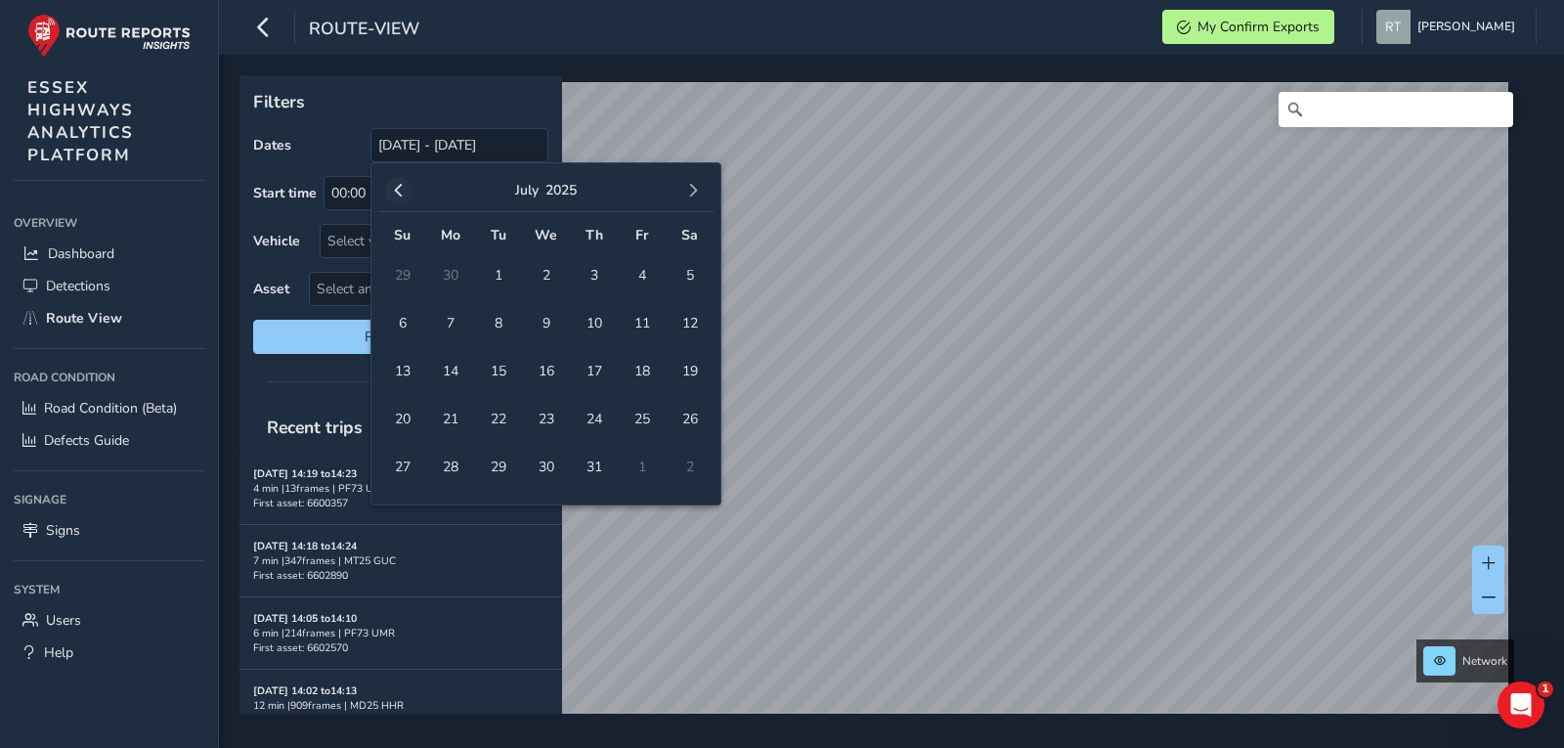
click at [395, 190] on span "button" at bounding box center [399, 191] width 14 height 14
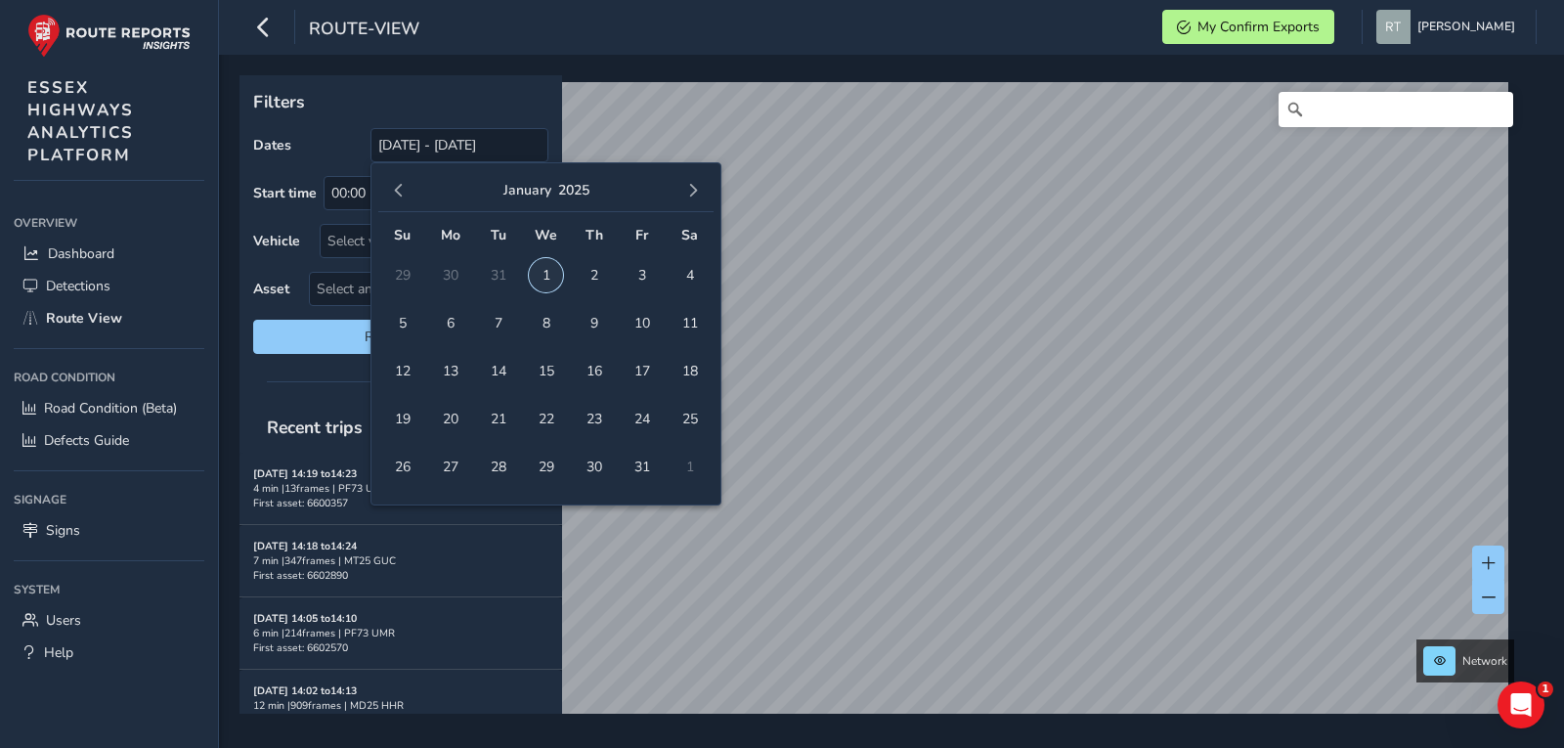
click at [534, 273] on span "1" at bounding box center [546, 275] width 34 height 34
click at [703, 191] on button "button" at bounding box center [693, 190] width 27 height 27
click at [680, 196] on button "button" at bounding box center [693, 190] width 27 height 27
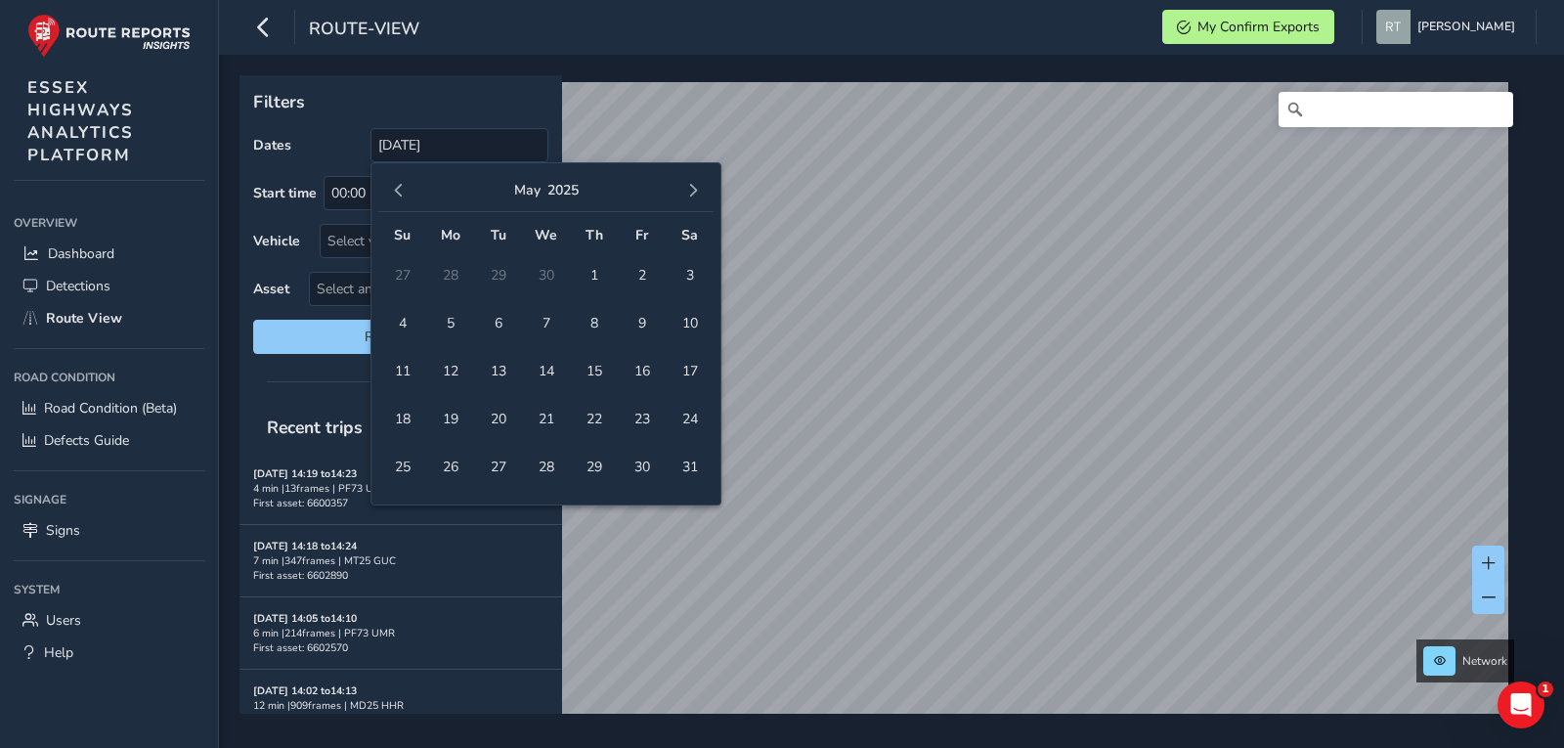
click at [680, 196] on button "button" at bounding box center [693, 190] width 27 height 27
click at [693, 188] on span "button" at bounding box center [693, 191] width 14 height 14
click at [696, 185] on span "button" at bounding box center [693, 191] width 14 height 14
click at [690, 317] on span "13" at bounding box center [690, 323] width 34 height 34
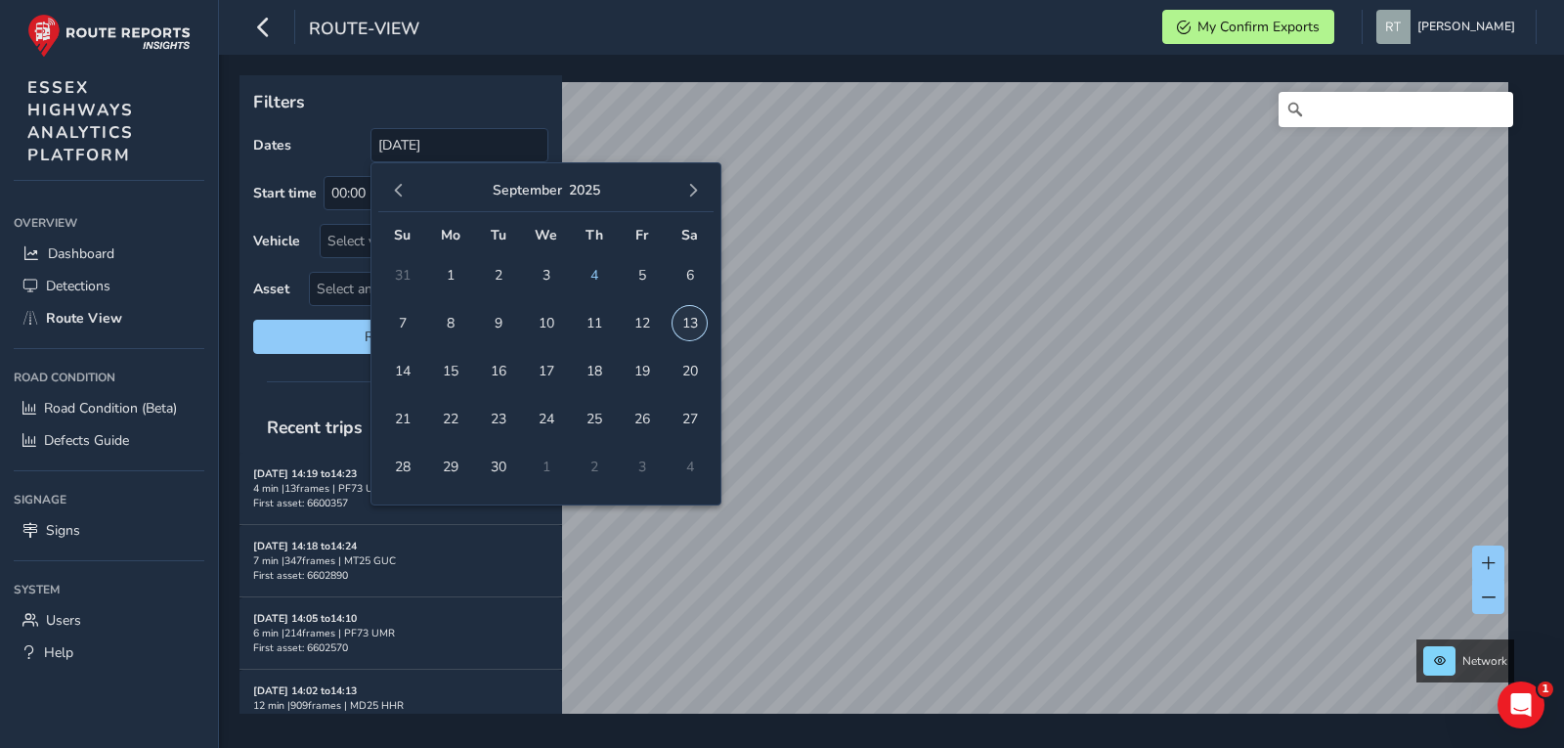
type input "[DATE] - [DATE]"
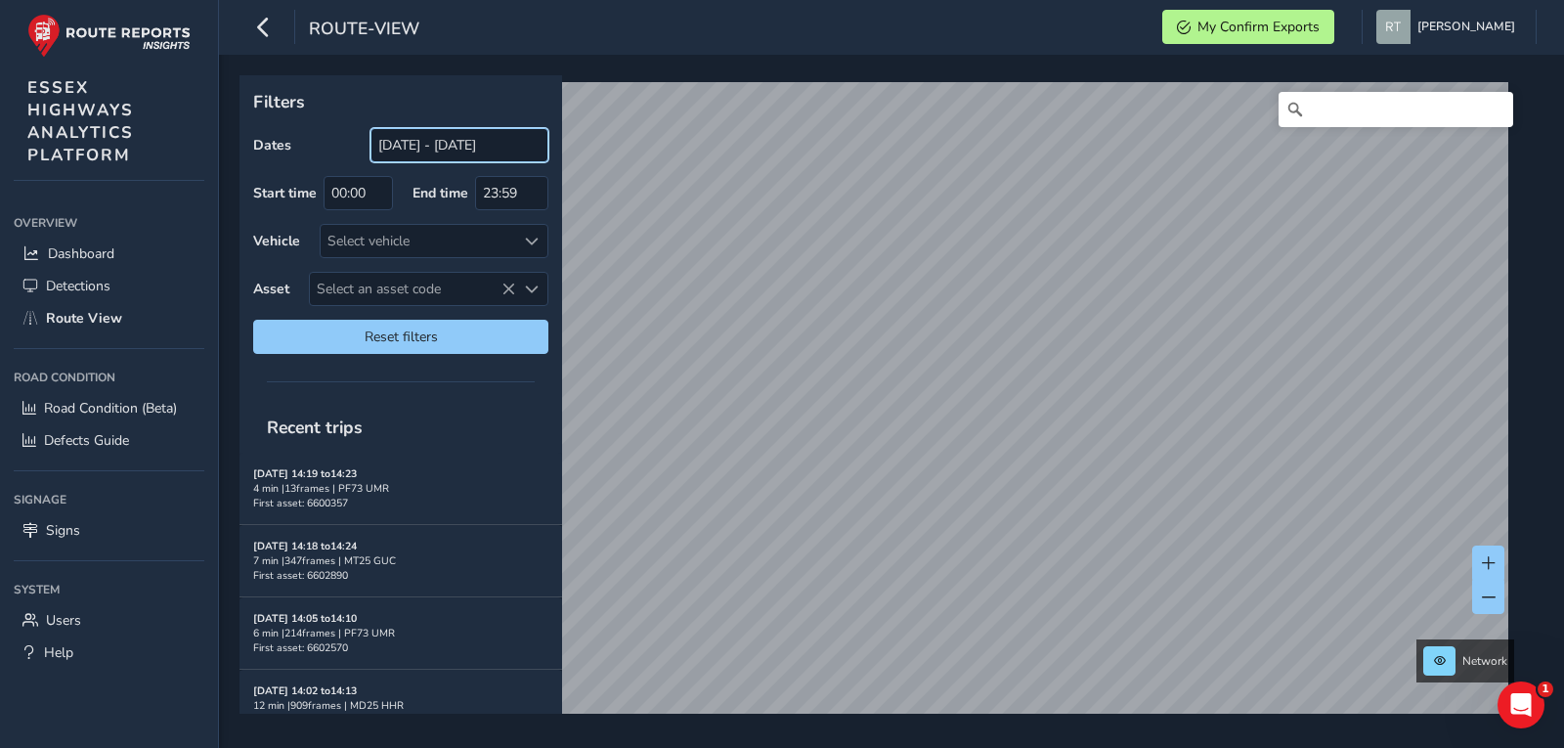
click at [443, 156] on input "[DATE] - [DATE]" at bounding box center [460, 145] width 178 height 34
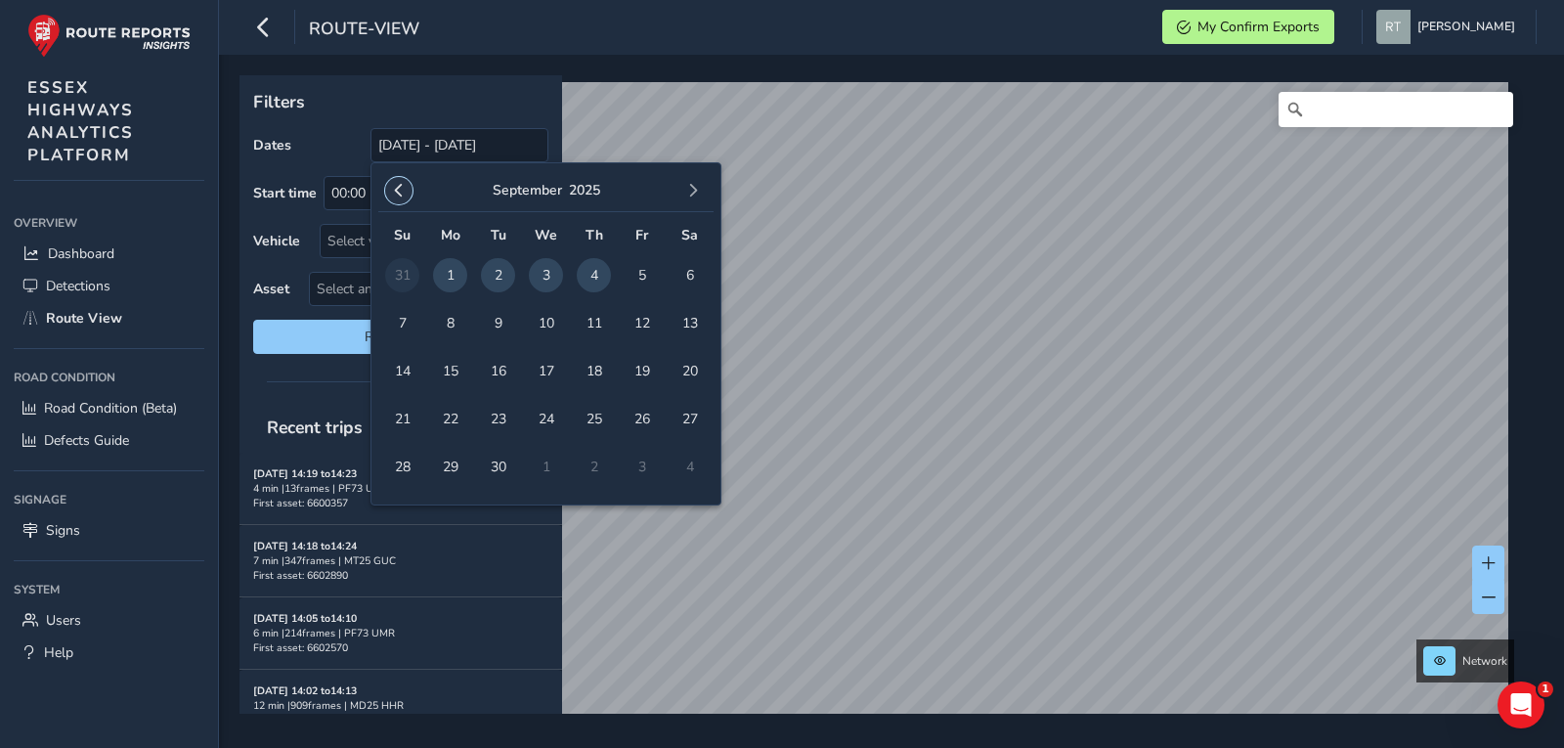
click at [397, 191] on span "button" at bounding box center [399, 191] width 14 height 14
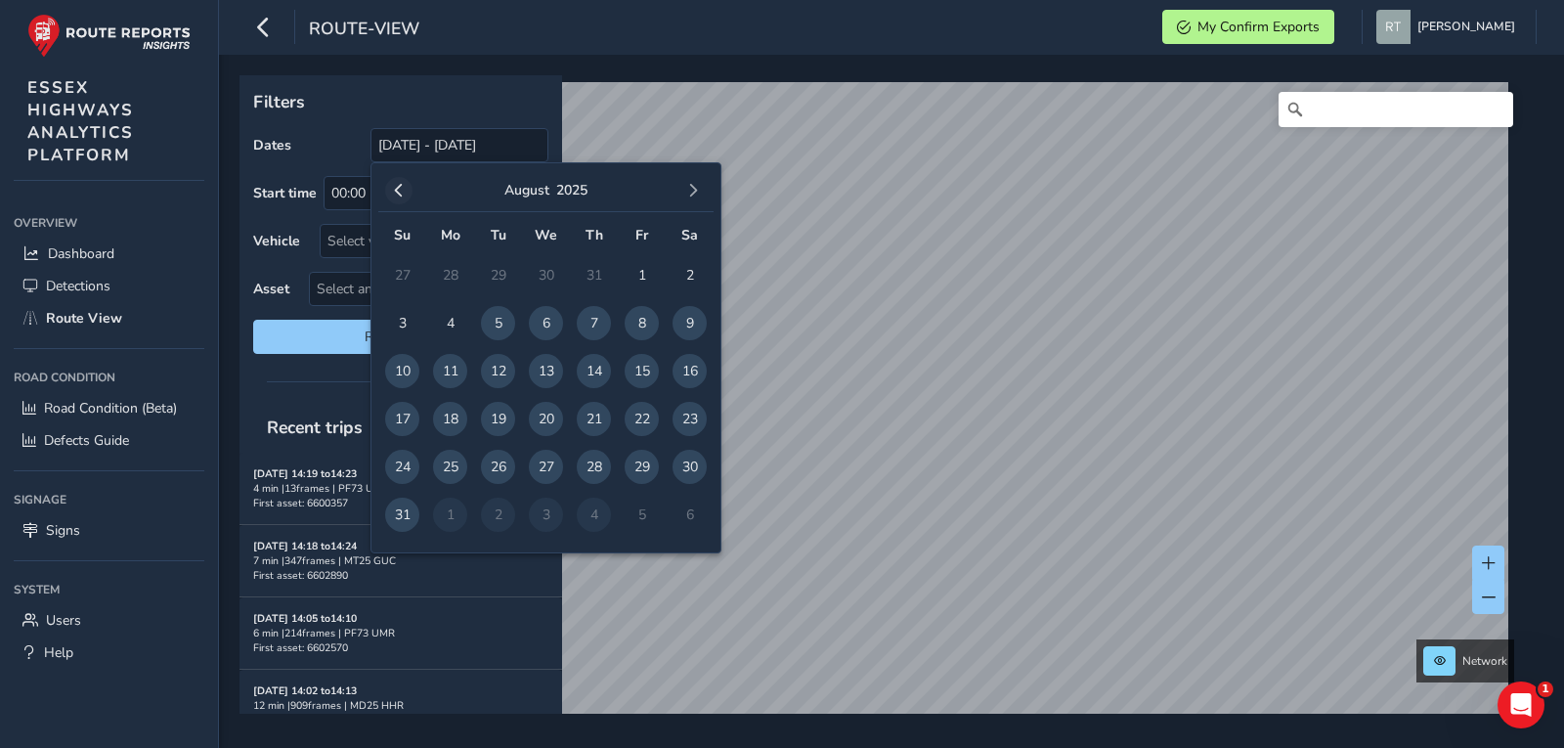
click at [398, 191] on span "button" at bounding box center [399, 191] width 14 height 14
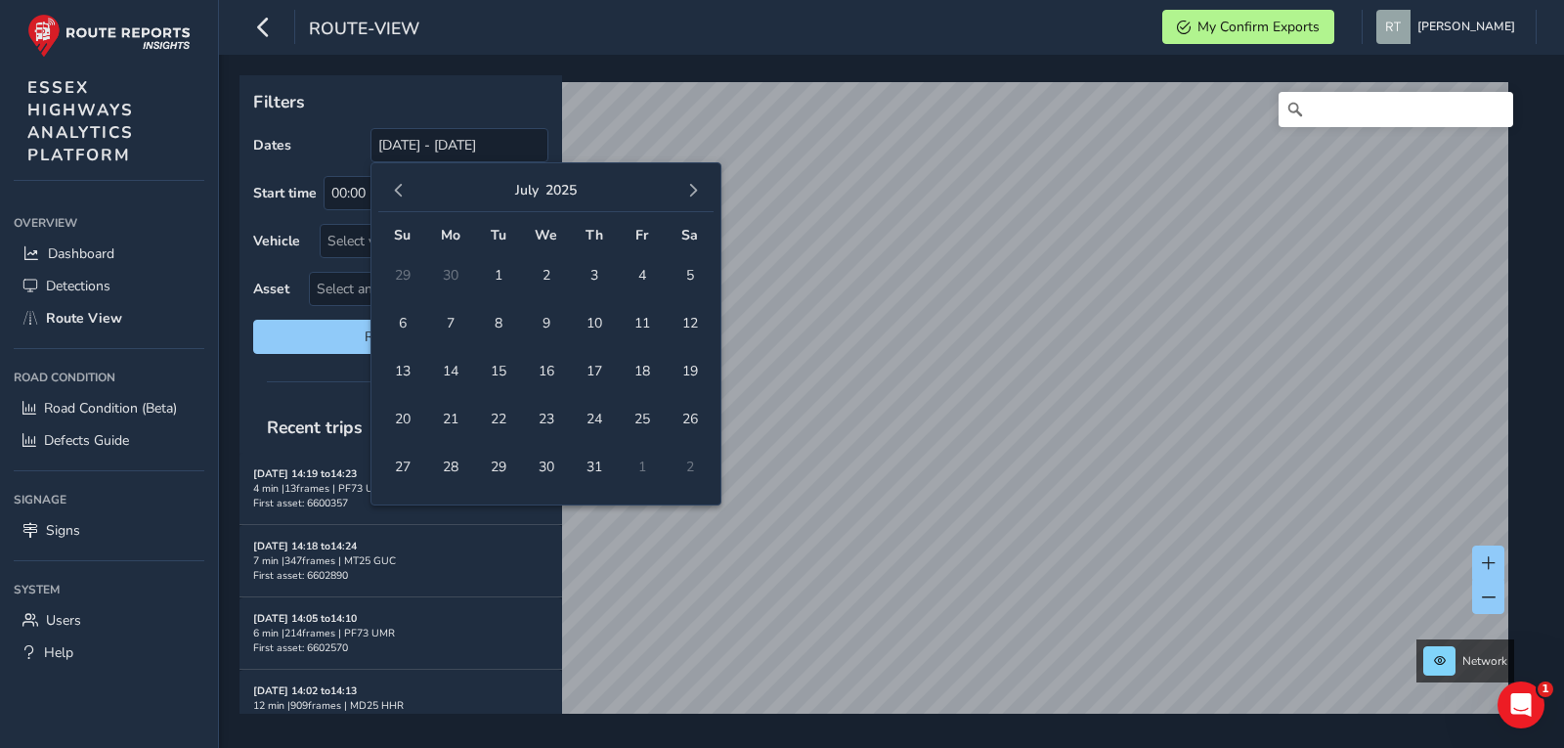
click at [398, 191] on span "button" at bounding box center [399, 191] width 14 height 14
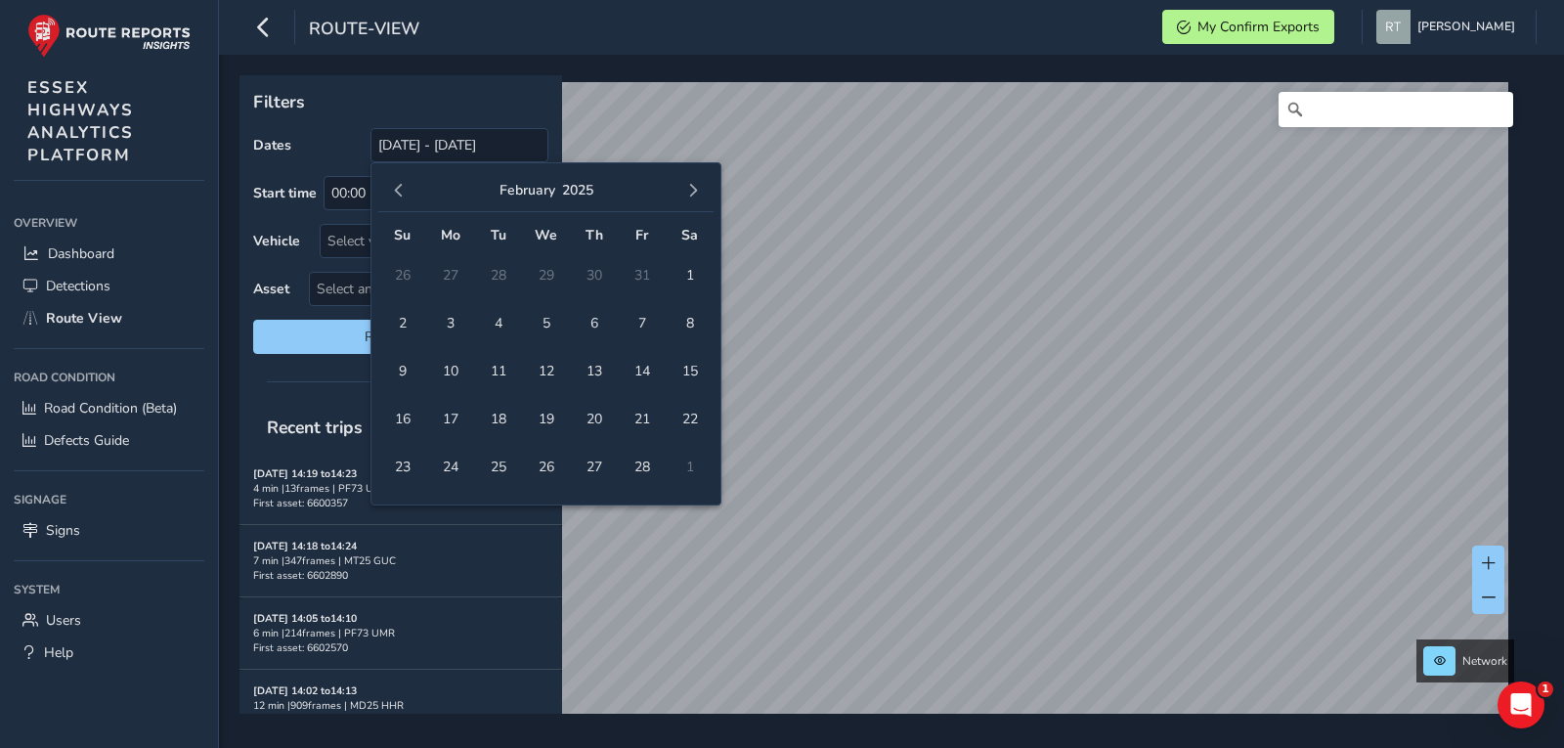
click at [398, 191] on span "button" at bounding box center [399, 191] width 14 height 14
click at [552, 279] on span "1" at bounding box center [546, 275] width 34 height 34
click at [684, 198] on button "button" at bounding box center [693, 190] width 27 height 27
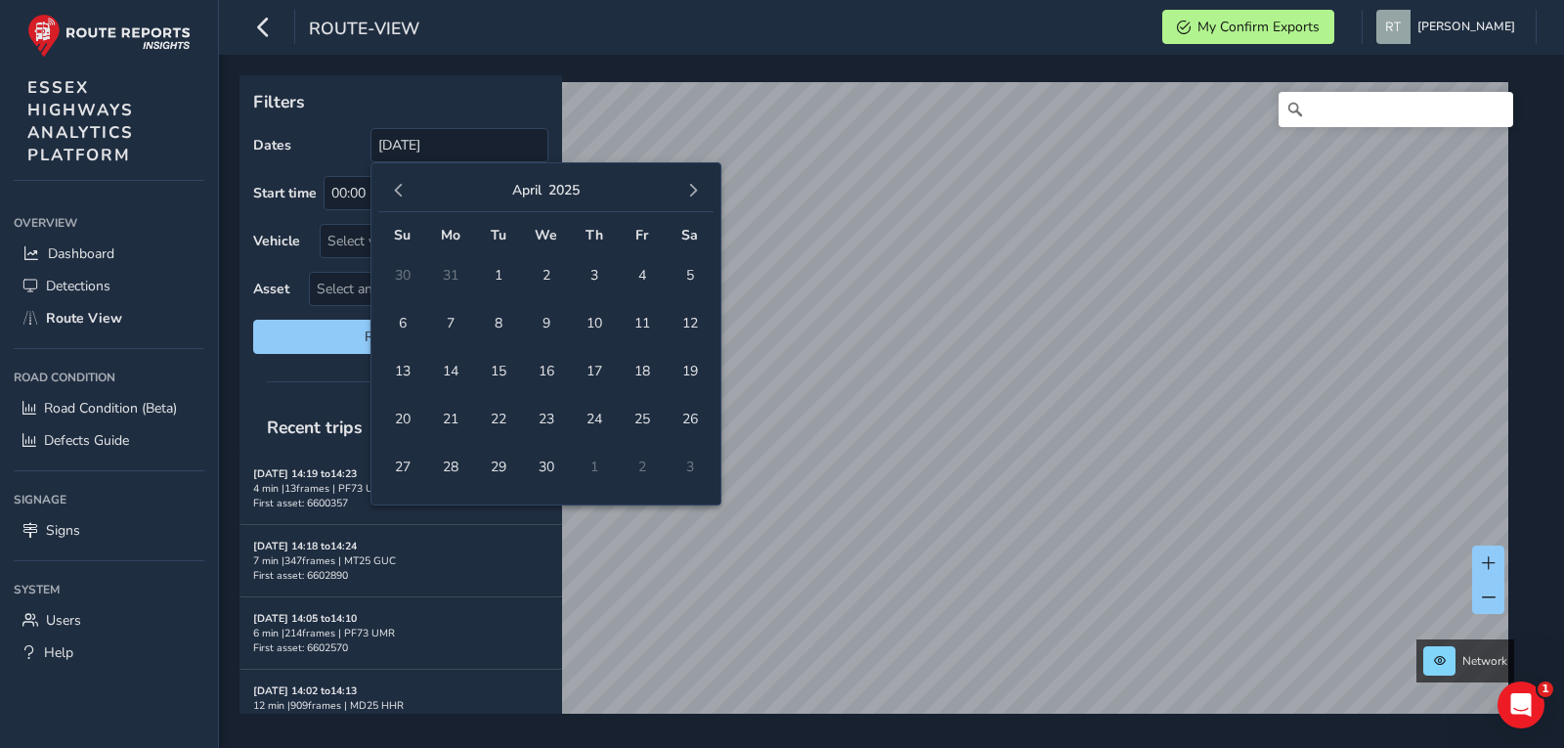
click at [684, 198] on button "button" at bounding box center [693, 190] width 27 height 27
click at [684, 199] on button "button" at bounding box center [693, 190] width 27 height 27
click at [691, 195] on span "button" at bounding box center [693, 191] width 14 height 14
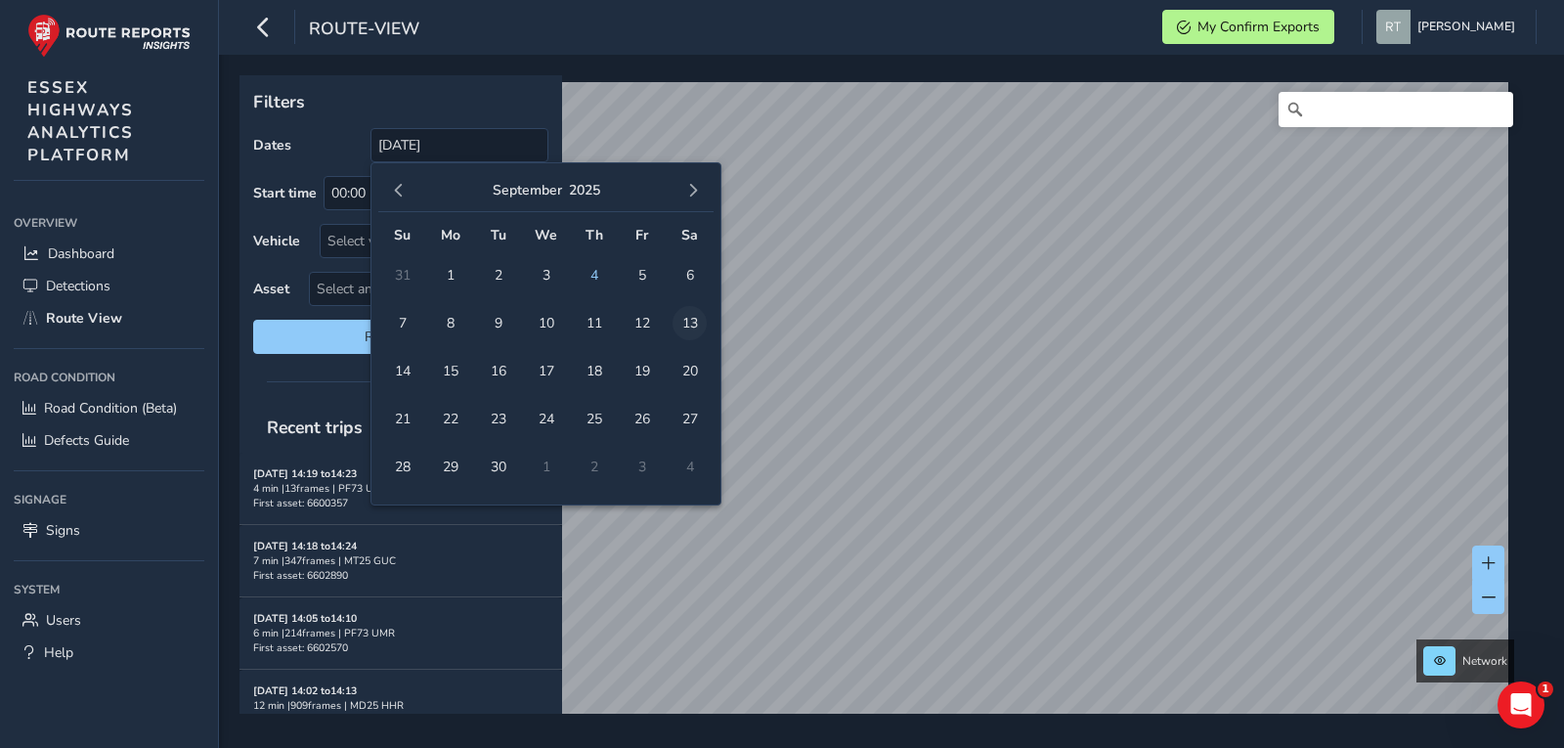
click at [695, 323] on span "13" at bounding box center [690, 323] width 34 height 34
type input "01/01/2025 - 13/09/2025"
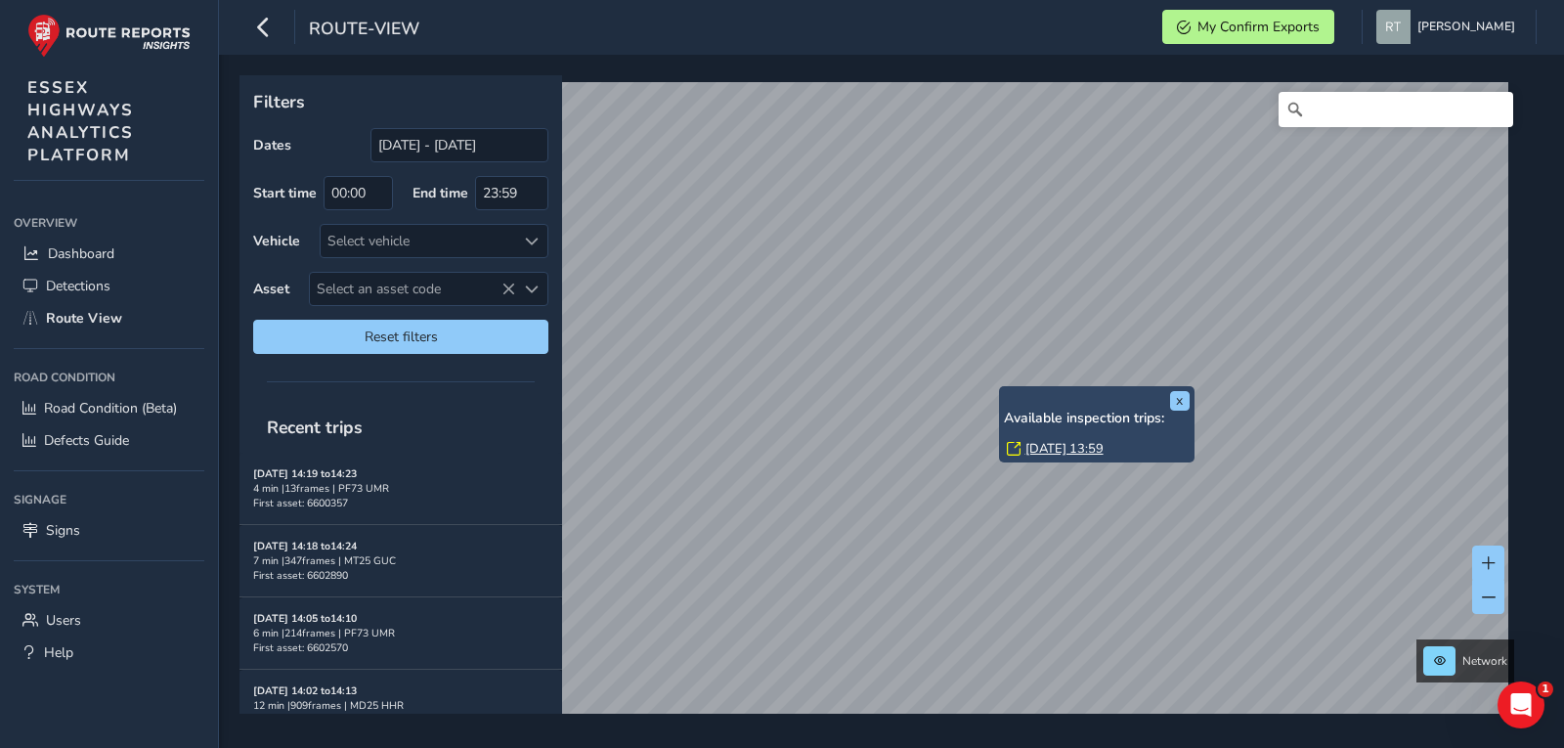
click at [1043, 445] on link "Fri, 16 May, 13:59" at bounding box center [1065, 449] width 78 height 18
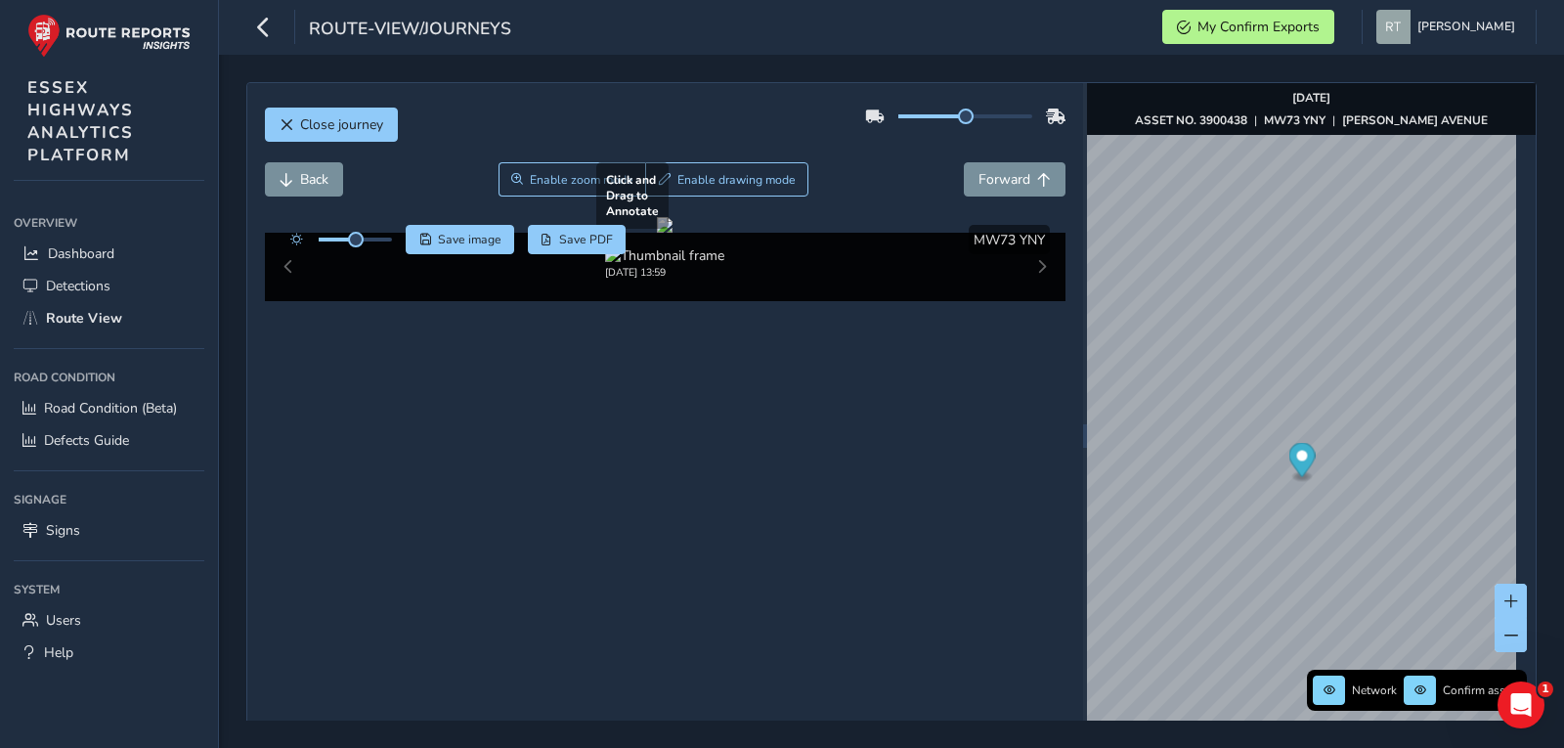
click at [657, 233] on div at bounding box center [665, 225] width 16 height 16
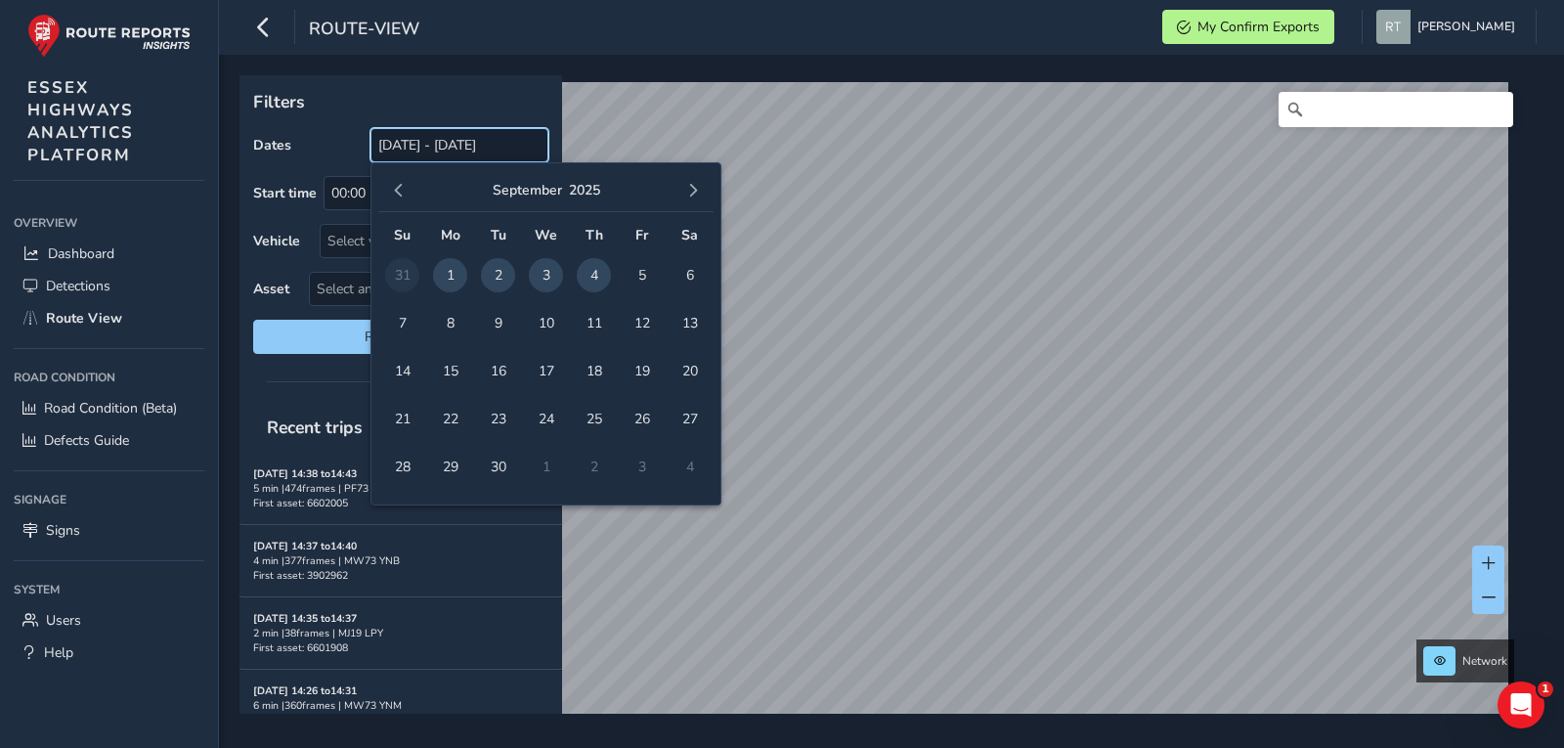
click at [465, 149] on input "[DATE] - [DATE]" at bounding box center [460, 145] width 178 height 34
click at [401, 189] on span "button" at bounding box center [399, 191] width 14 height 14
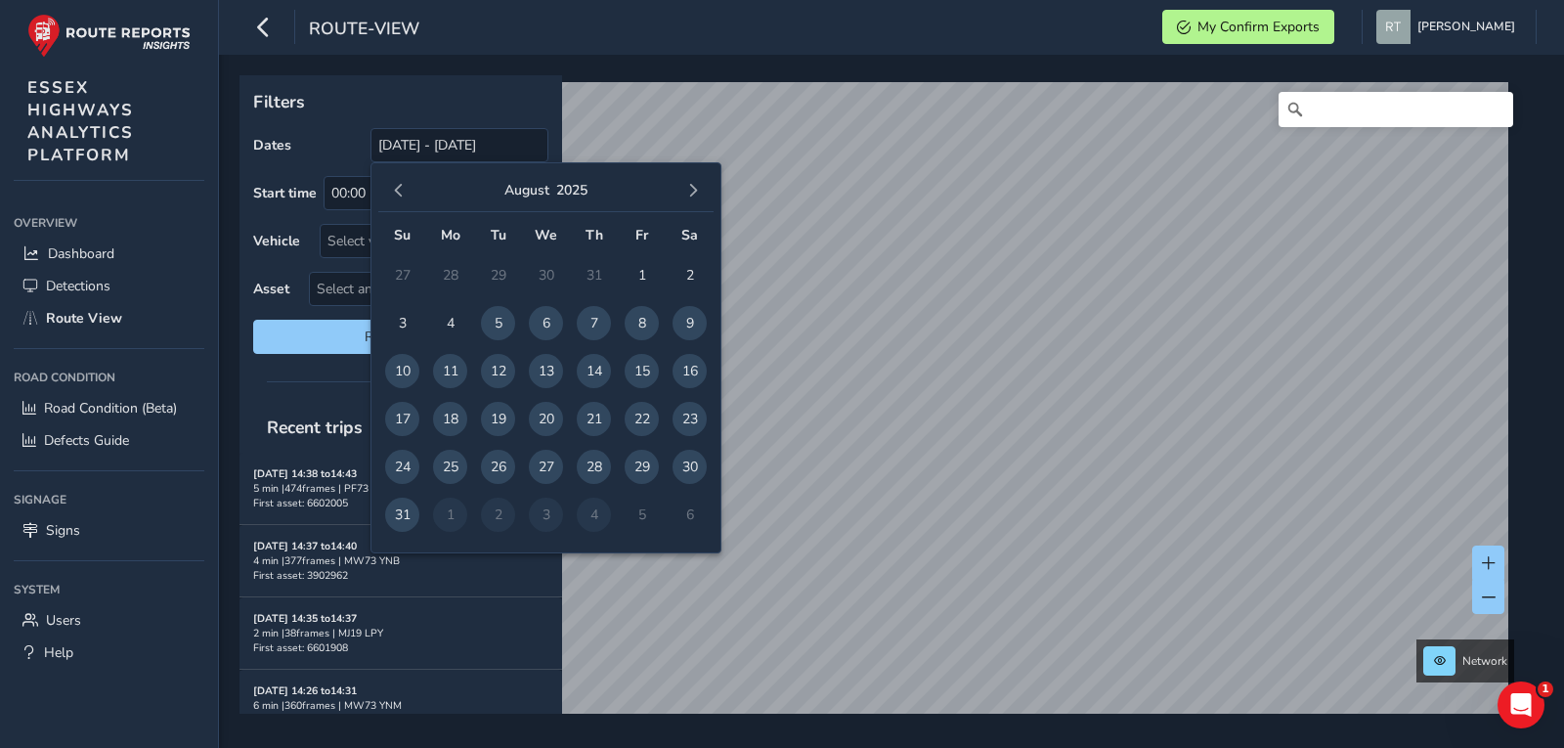
click at [401, 189] on span "button" at bounding box center [399, 191] width 14 height 14
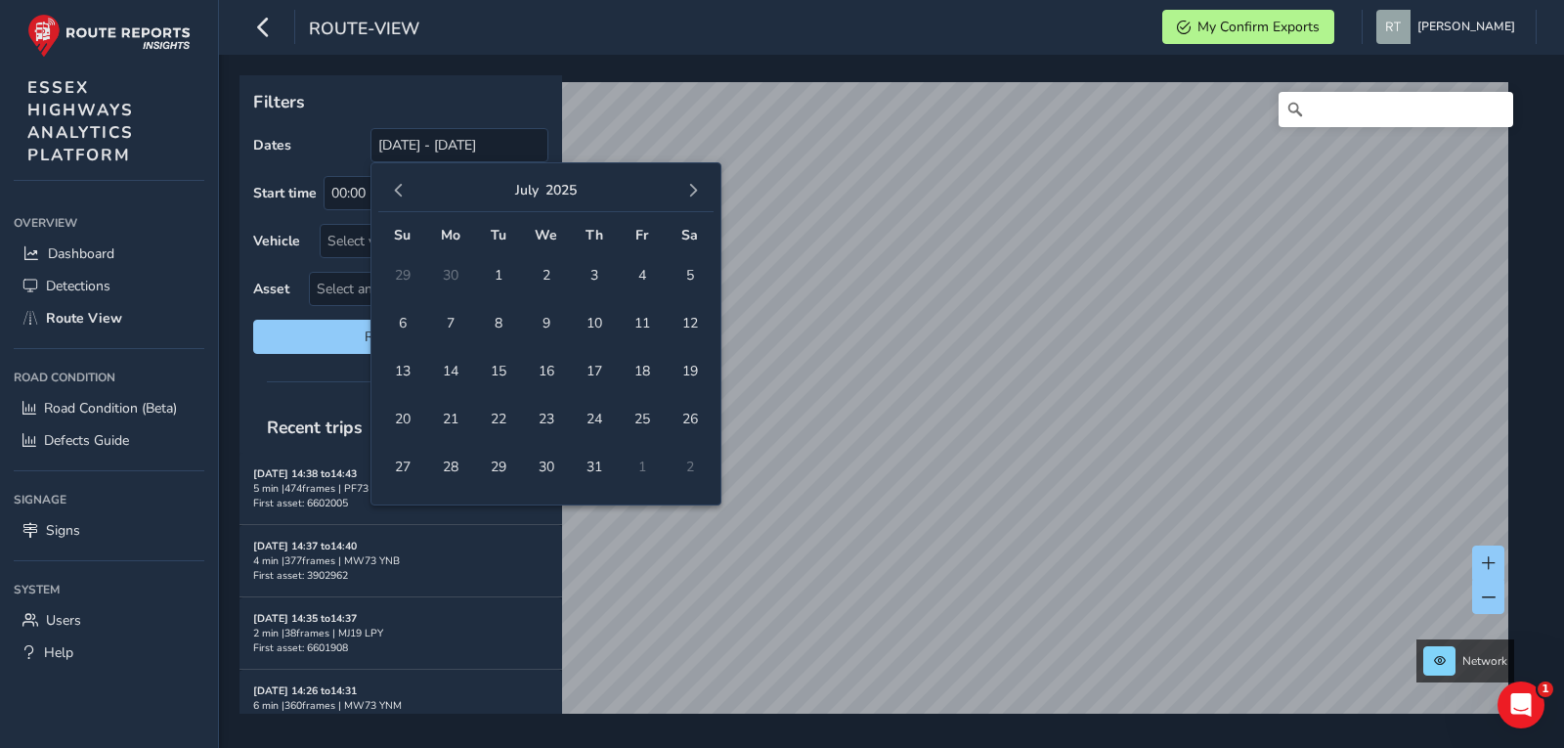
click at [401, 189] on span "button" at bounding box center [399, 191] width 14 height 14
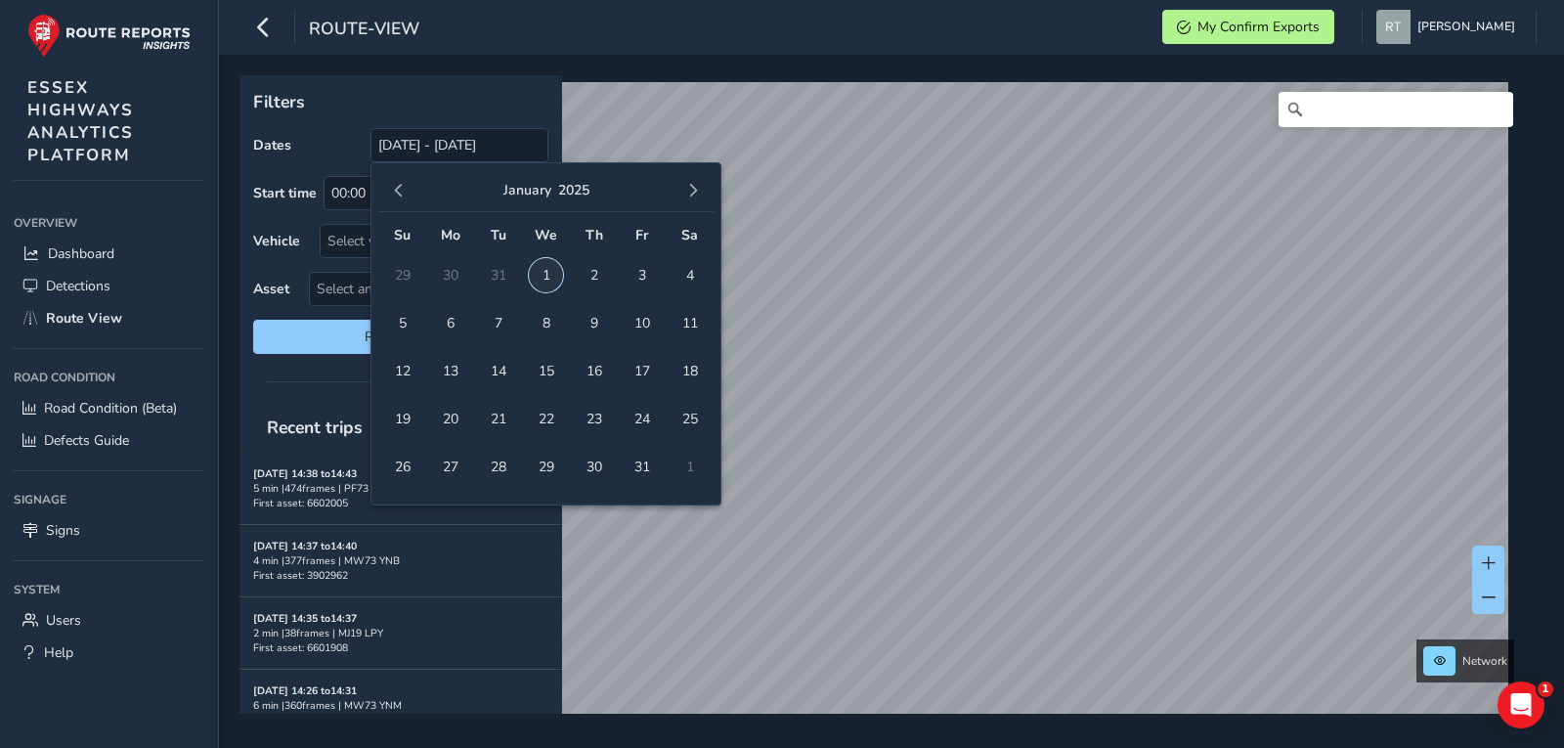
click at [551, 277] on span "1" at bounding box center [546, 275] width 34 height 34
click at [687, 186] on span "button" at bounding box center [693, 191] width 14 height 14
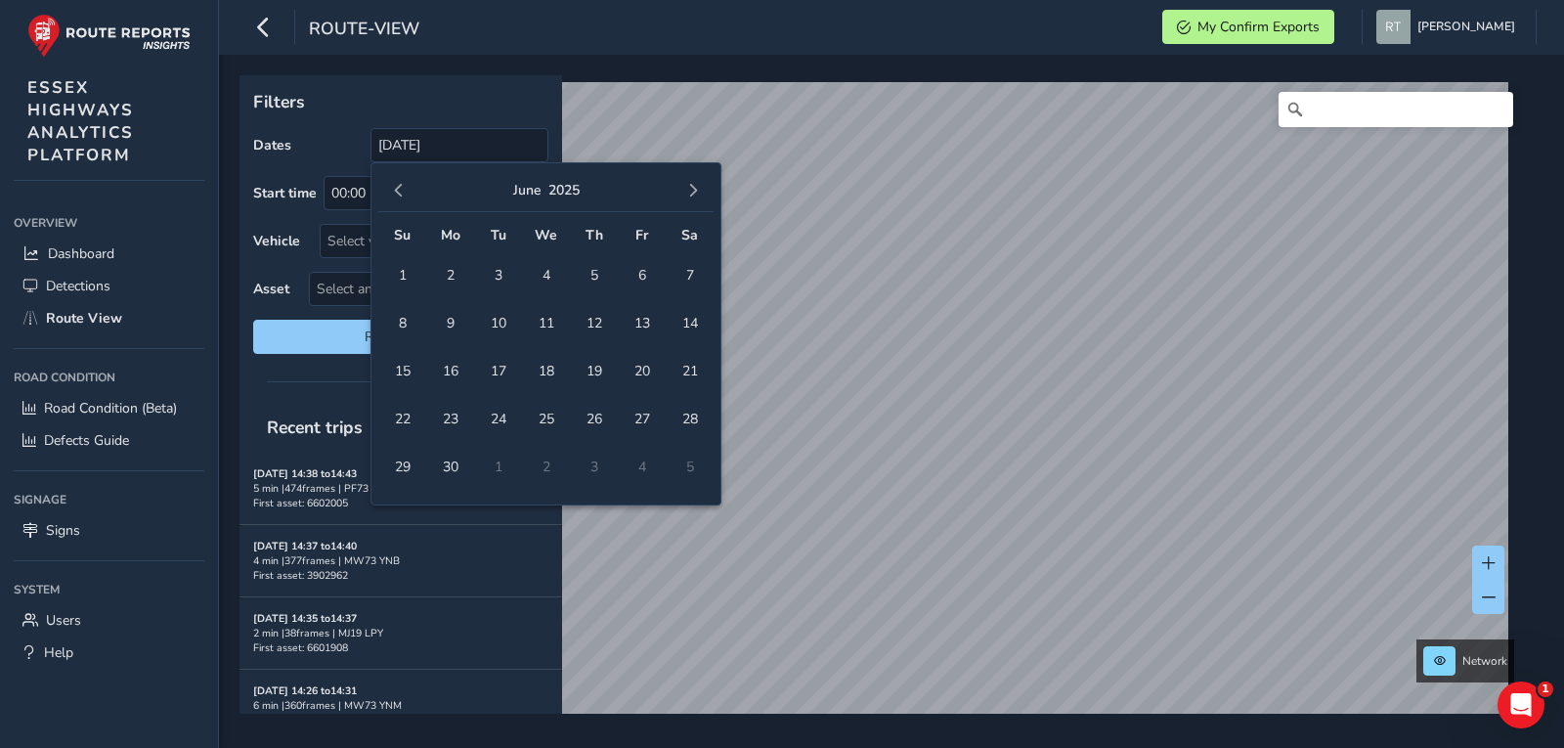
click at [687, 186] on span "button" at bounding box center [693, 191] width 14 height 14
click at [688, 186] on span "button" at bounding box center [693, 191] width 14 height 14
click at [692, 186] on span "button" at bounding box center [693, 191] width 14 height 14
click at [688, 280] on span "4" at bounding box center [690, 275] width 34 height 34
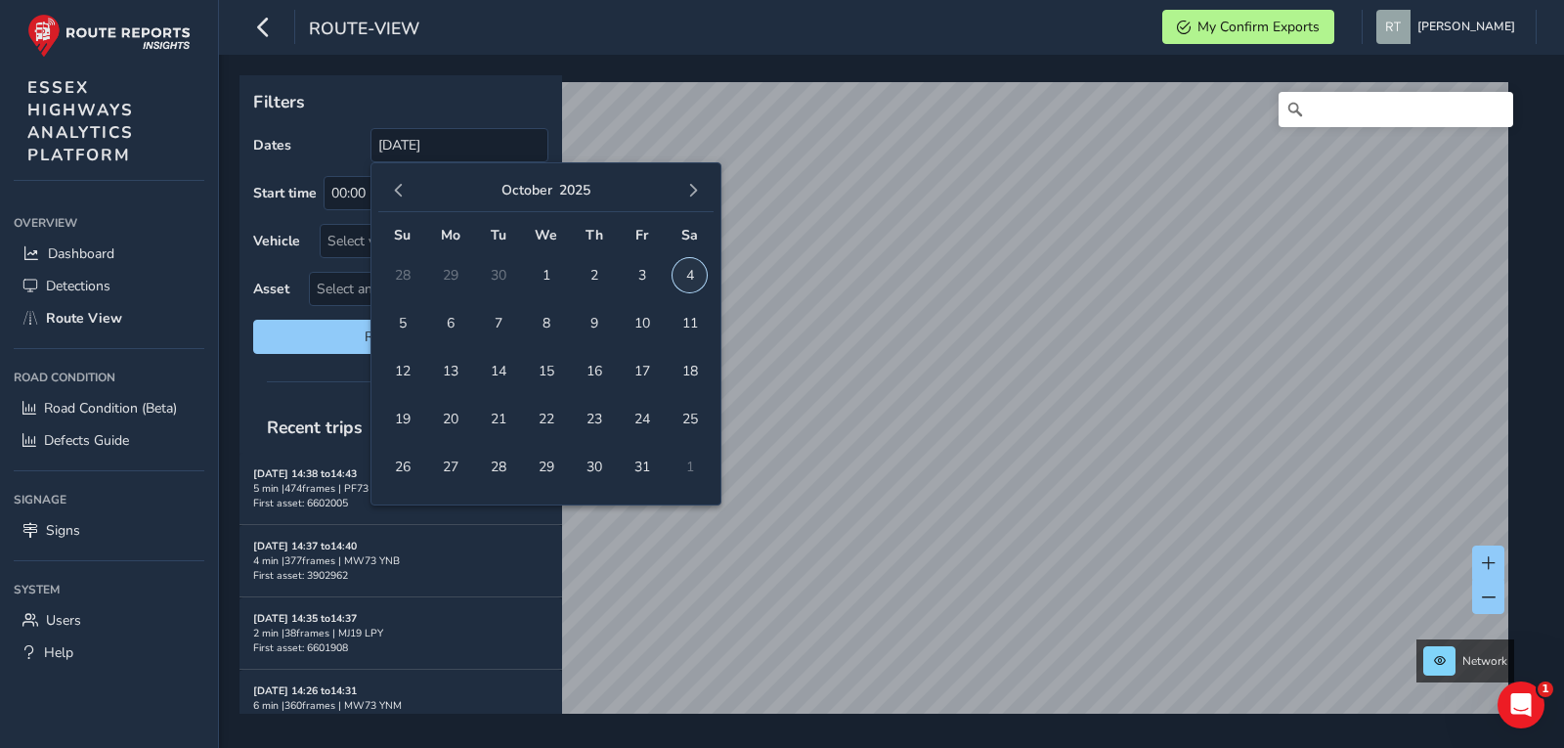
type input "[DATE] - [DATE]"
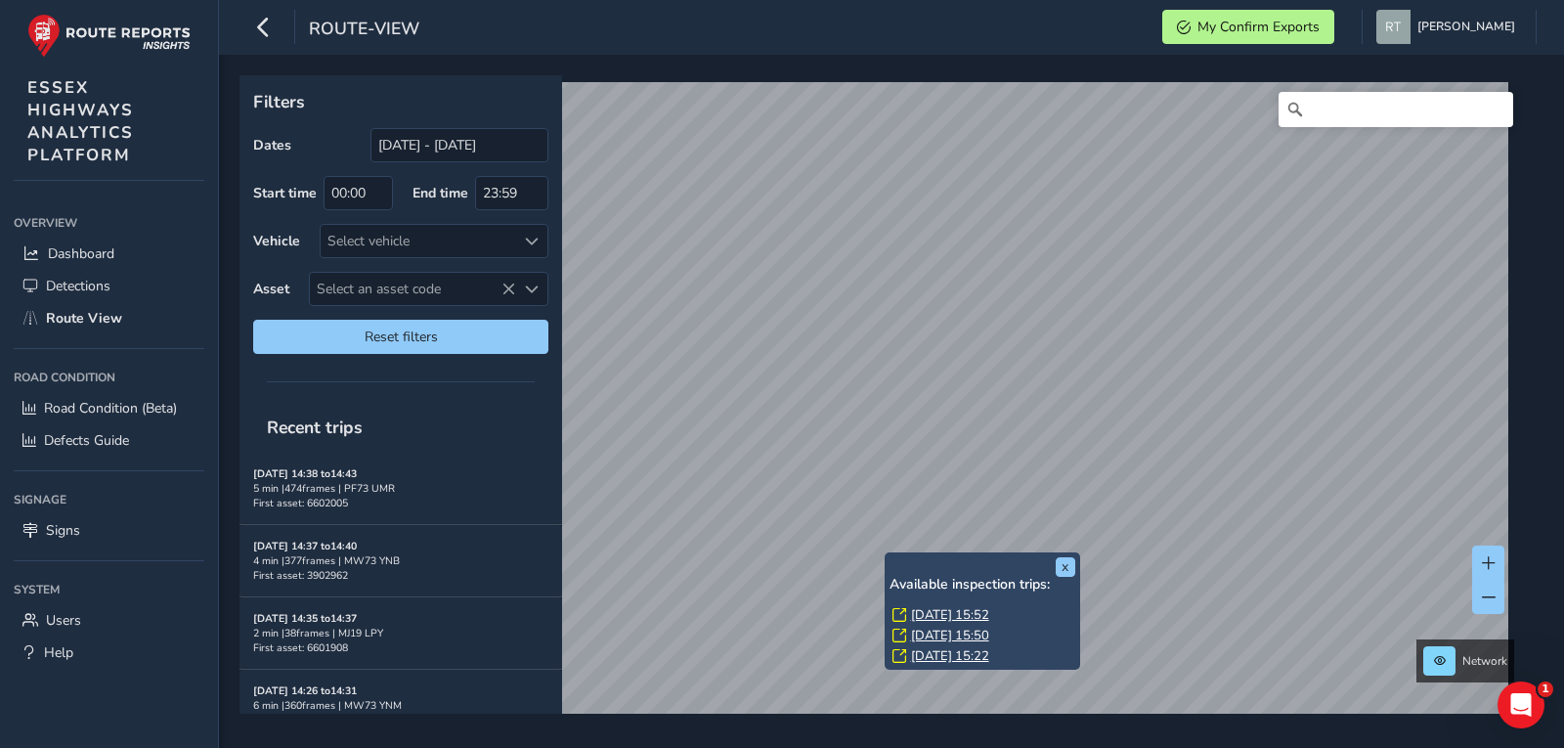
click at [928, 620] on link "[DATE] 15:52" at bounding box center [950, 615] width 78 height 18
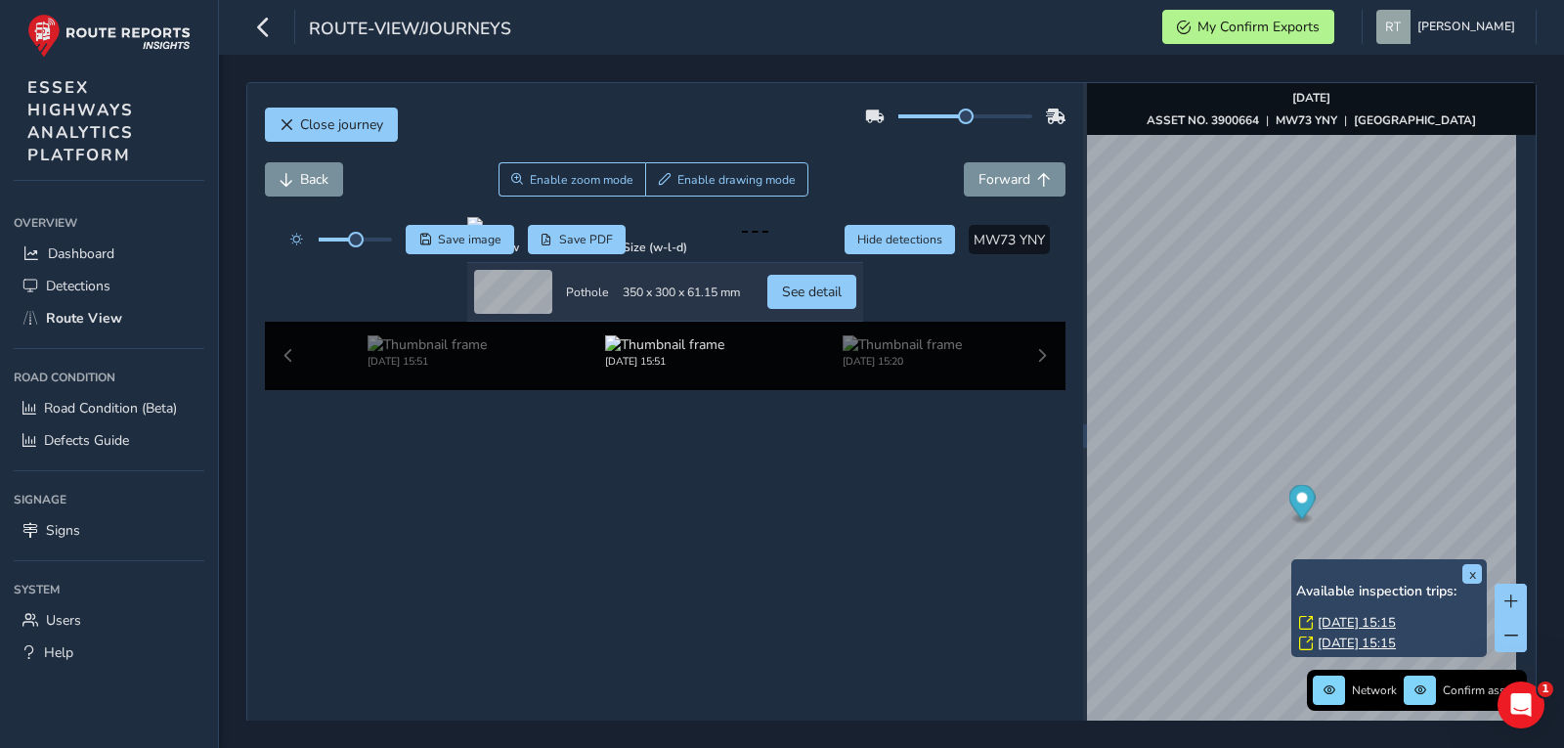
click at [1336, 625] on link "[DATE] 15:15" at bounding box center [1357, 623] width 78 height 18
click at [1339, 620] on link "[DATE] 15:15" at bounding box center [1357, 623] width 78 height 18
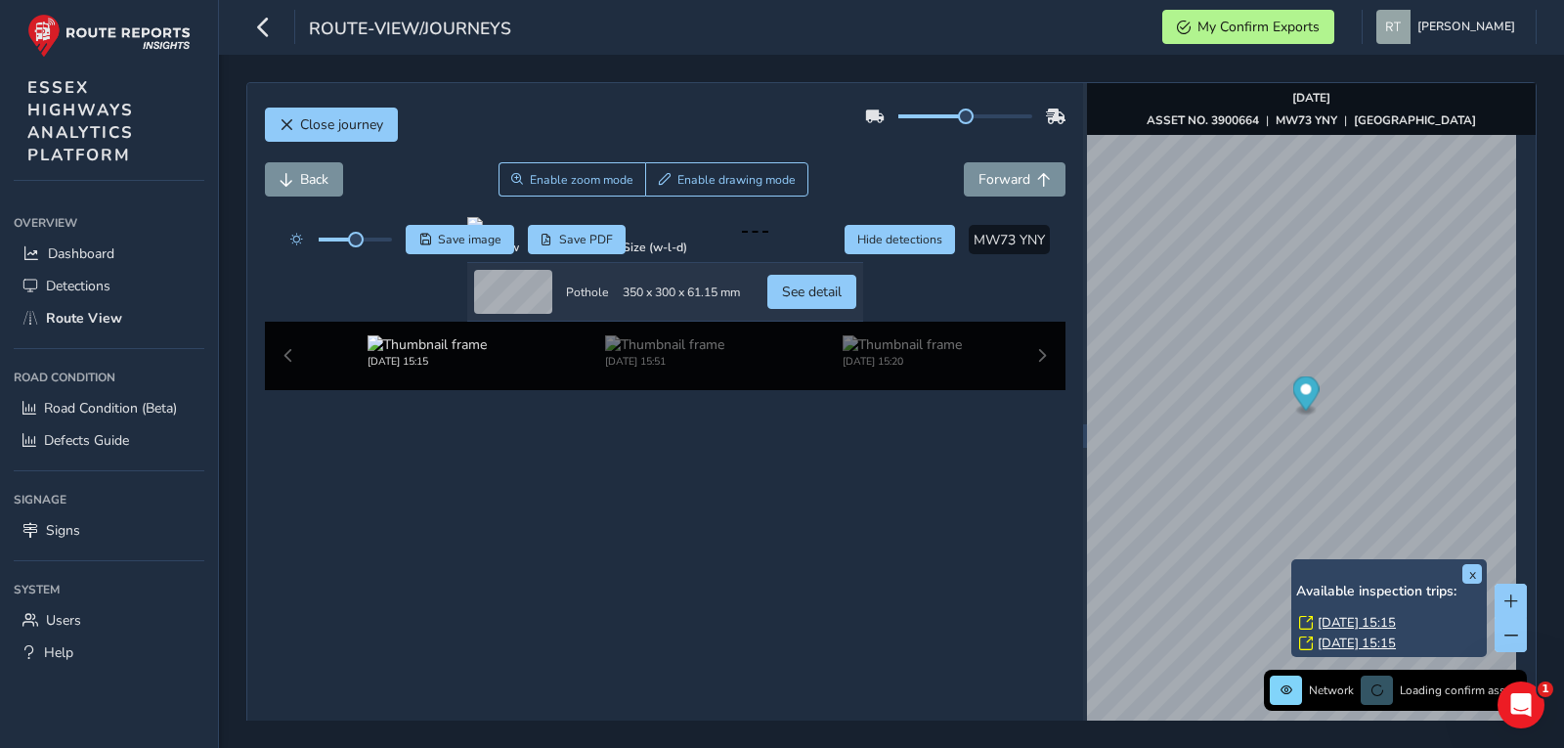
click at [1351, 623] on link "[DATE] 15:15" at bounding box center [1357, 623] width 78 height 18
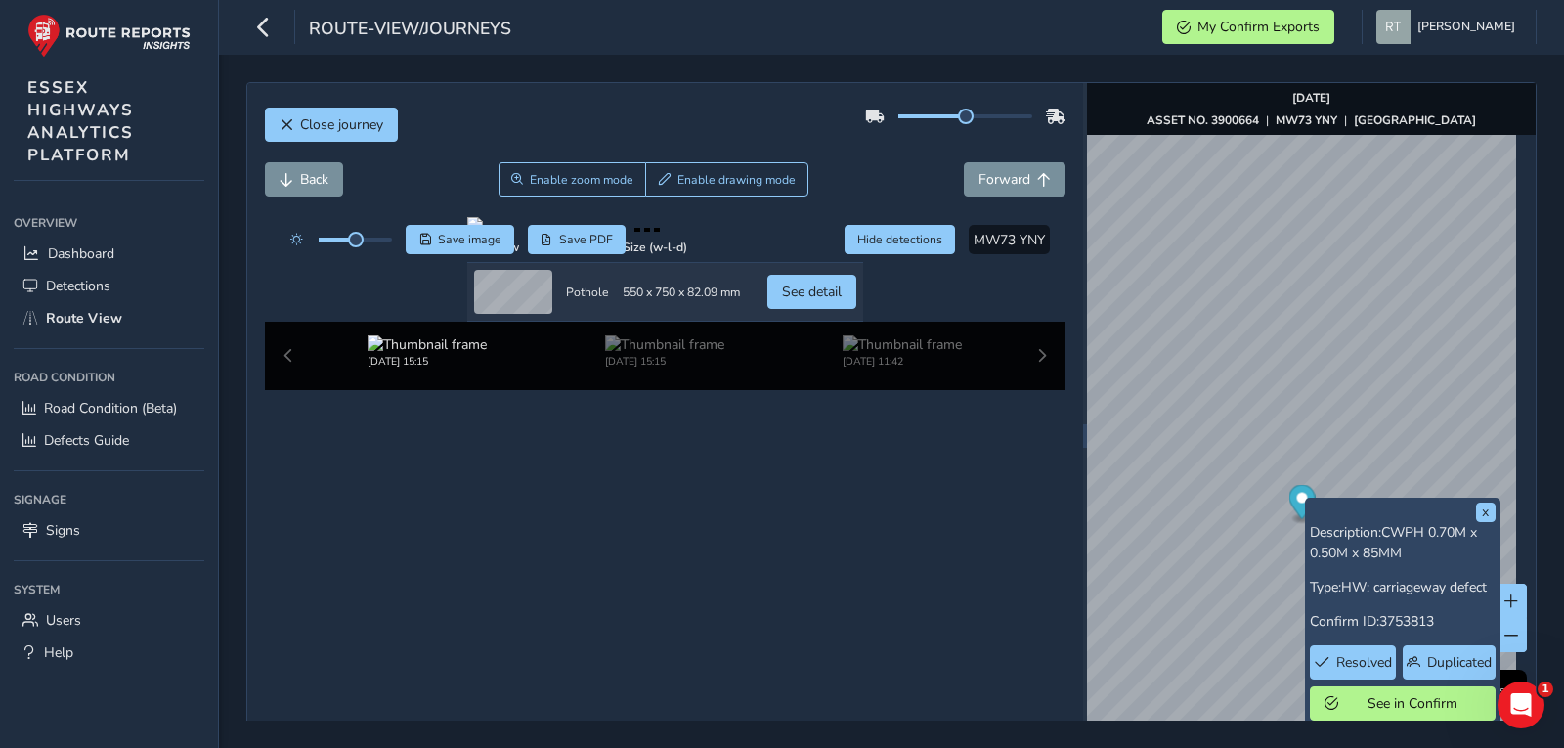
click at [1297, 505] on icon "Map marker" at bounding box center [1302, 502] width 26 height 34
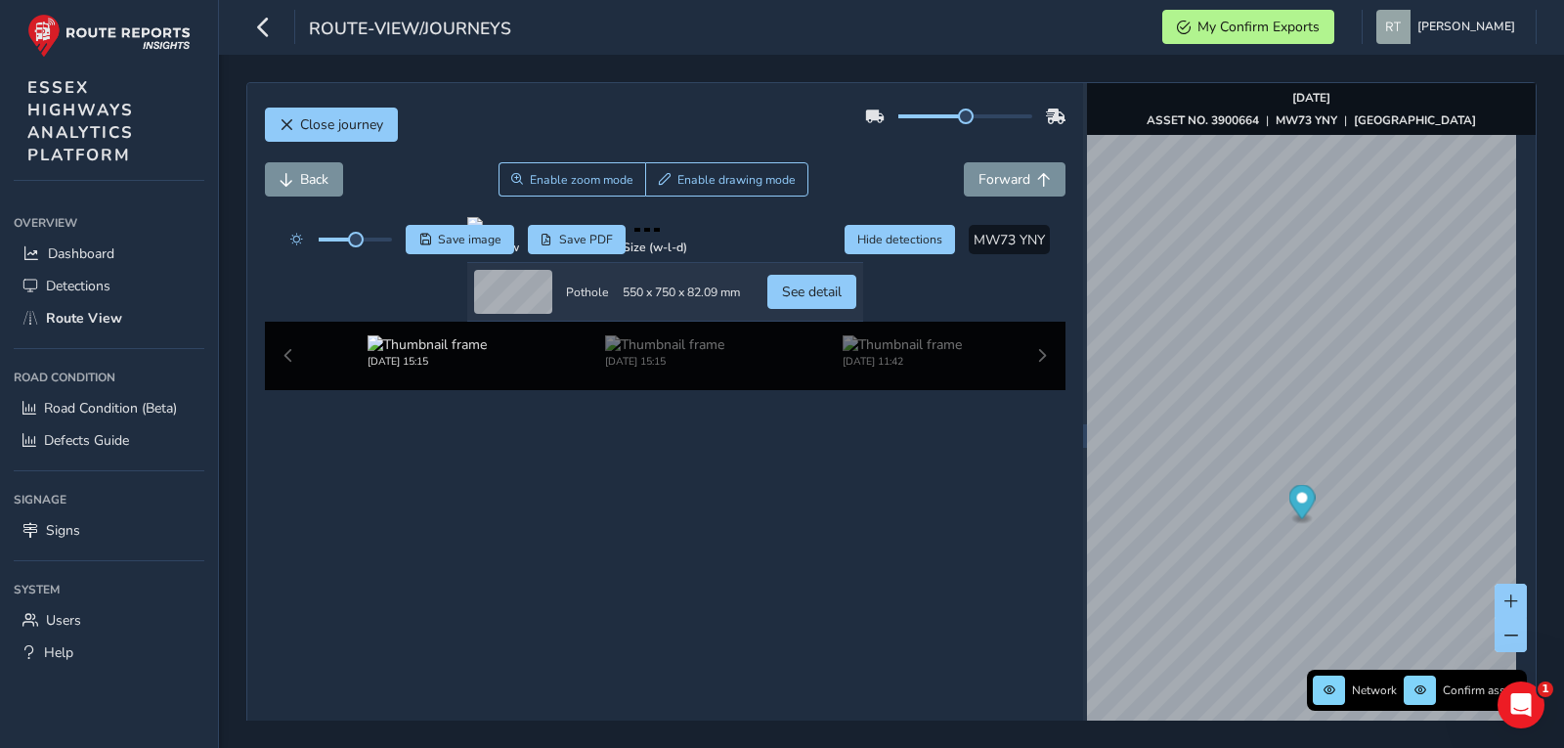
click at [1296, 502] on circle "Map marker" at bounding box center [1301, 498] width 11 height 11
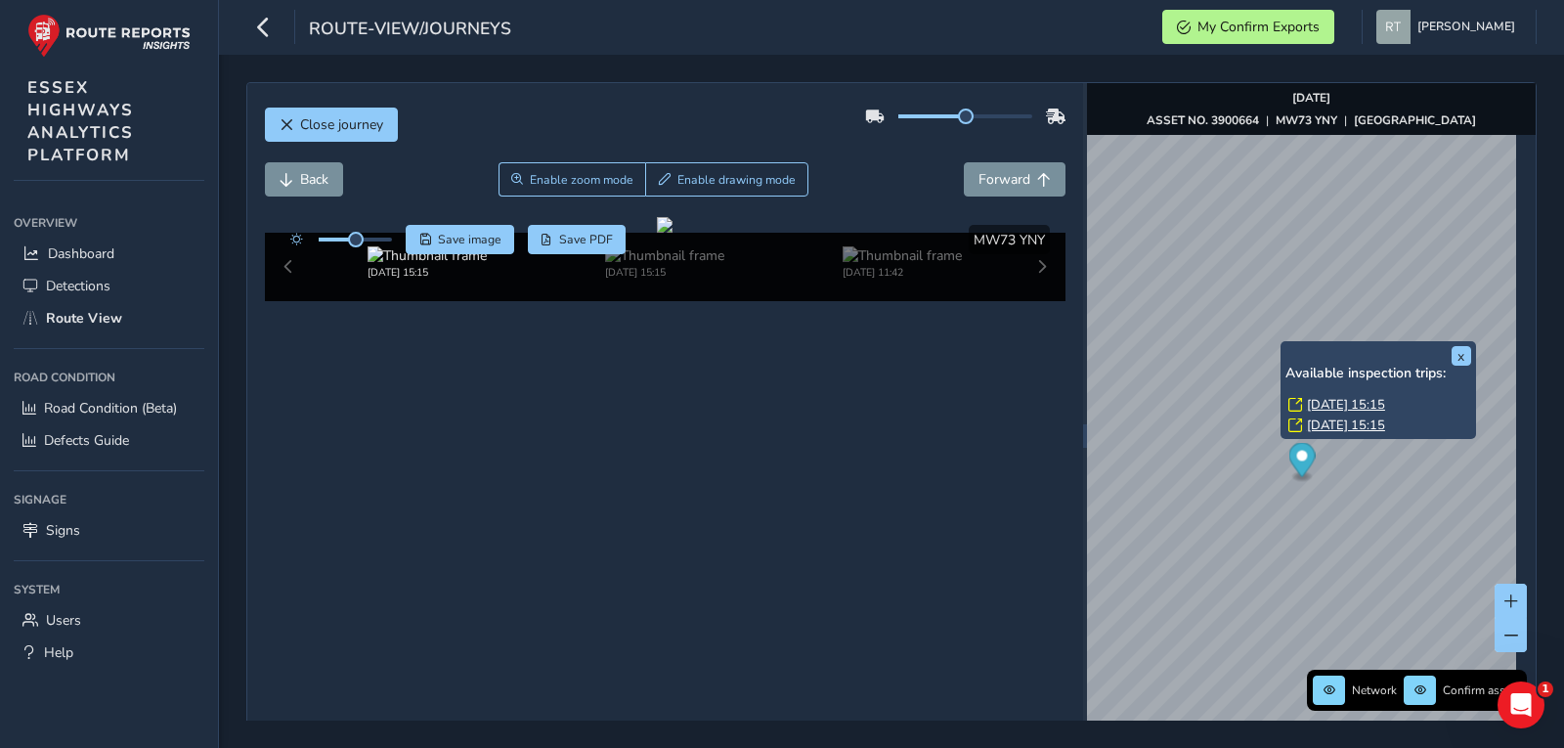
click at [1315, 407] on link "[DATE] 15:15" at bounding box center [1346, 405] width 78 height 18
click at [1319, 405] on link "[DATE] 15:15" at bounding box center [1346, 405] width 78 height 18
click at [1326, 422] on link "[DATE] 15:15" at bounding box center [1346, 426] width 78 height 18
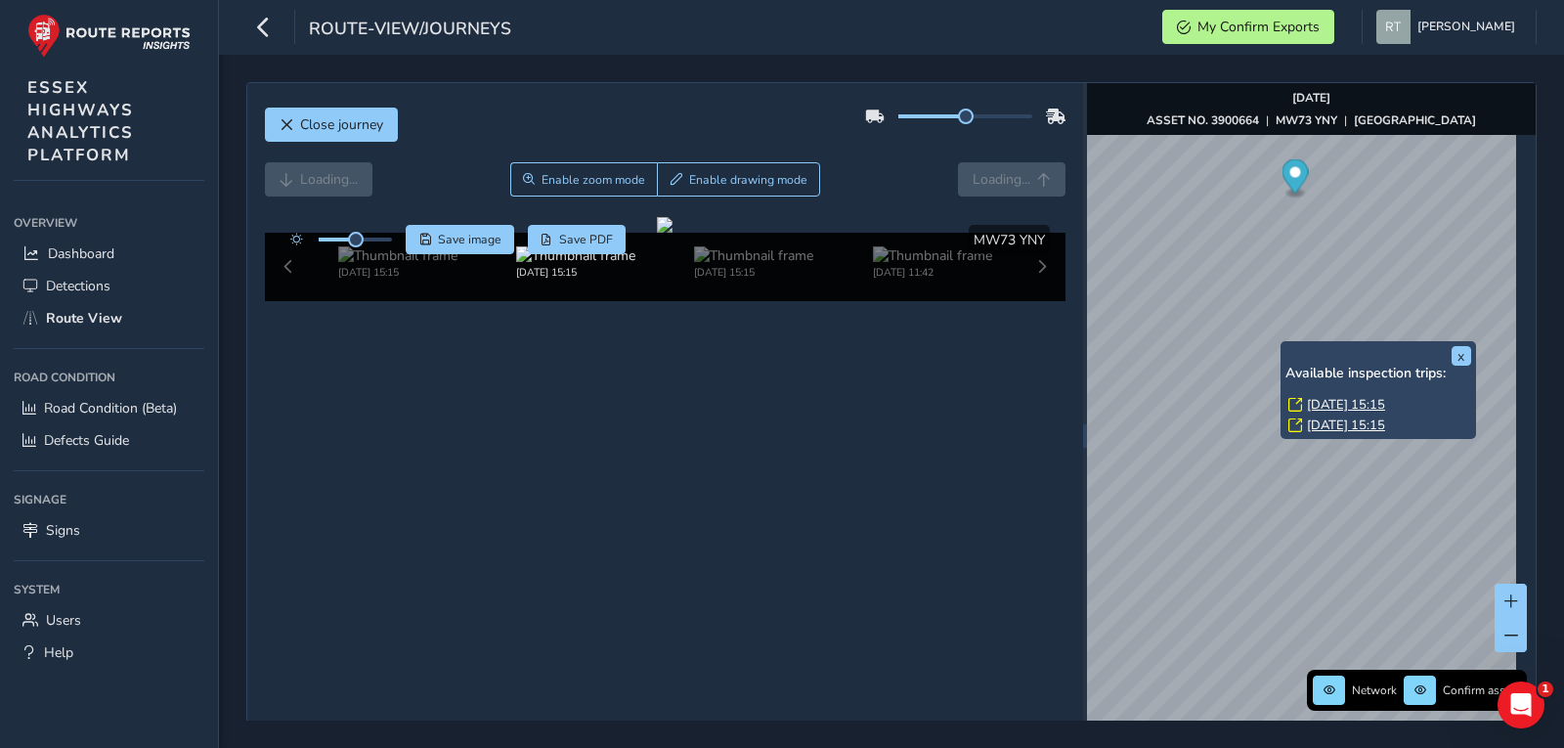
click at [1326, 422] on link "[DATE] 15:15" at bounding box center [1346, 426] width 78 height 18
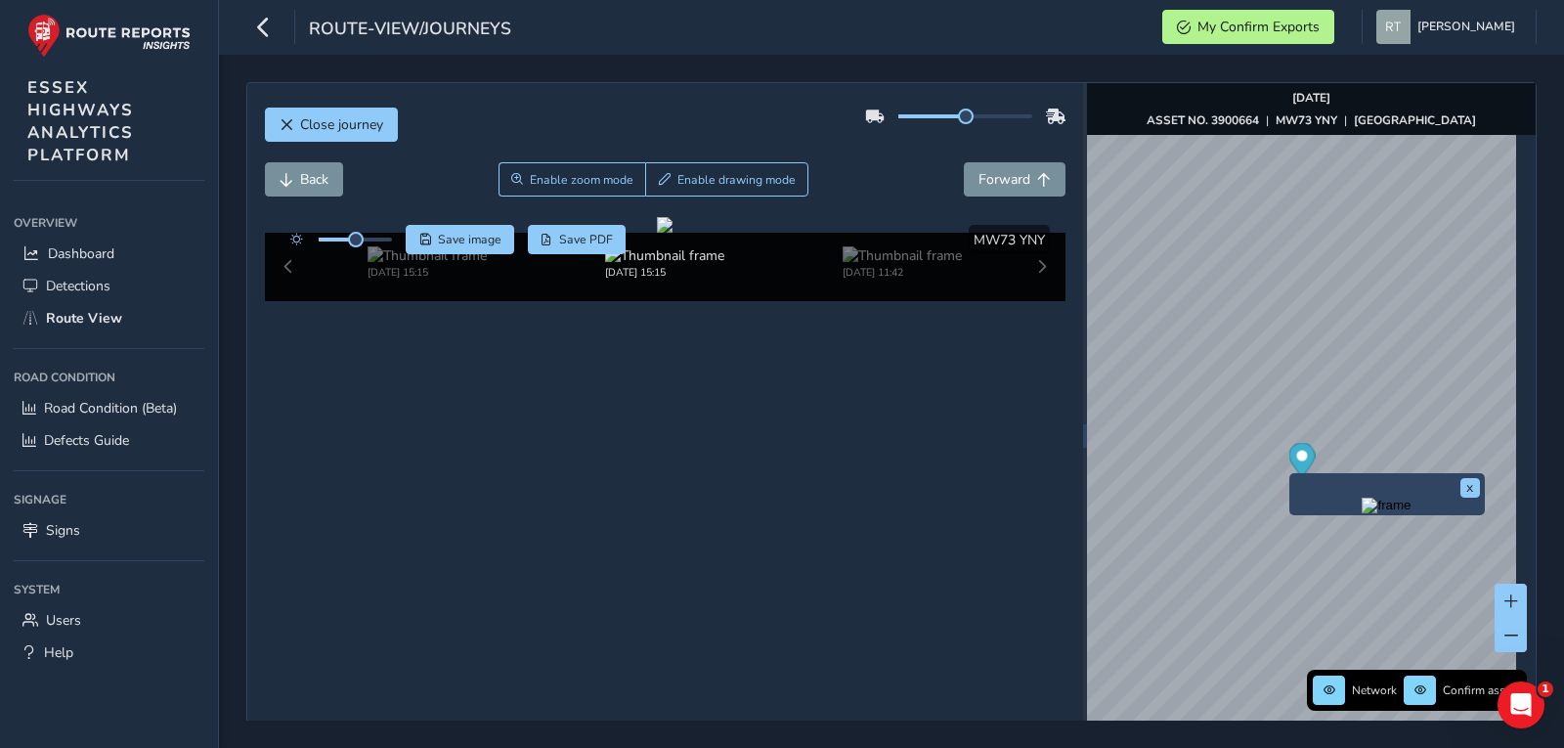
click at [1290, 461] on icon "Map marker" at bounding box center [1302, 460] width 26 height 34
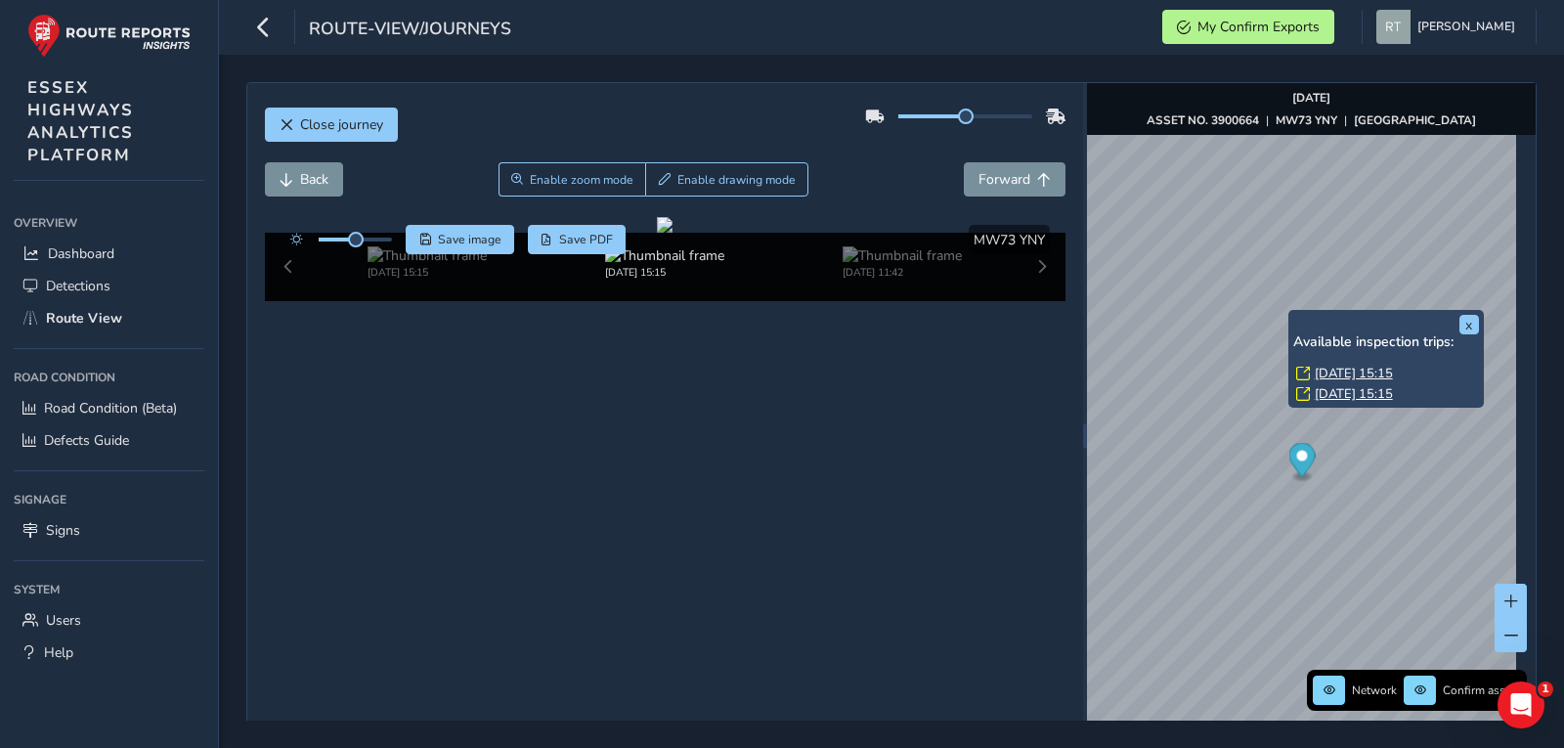
click at [1344, 373] on link "[DATE] 15:15" at bounding box center [1354, 374] width 78 height 18
